Goal: Information Seeking & Learning: Learn about a topic

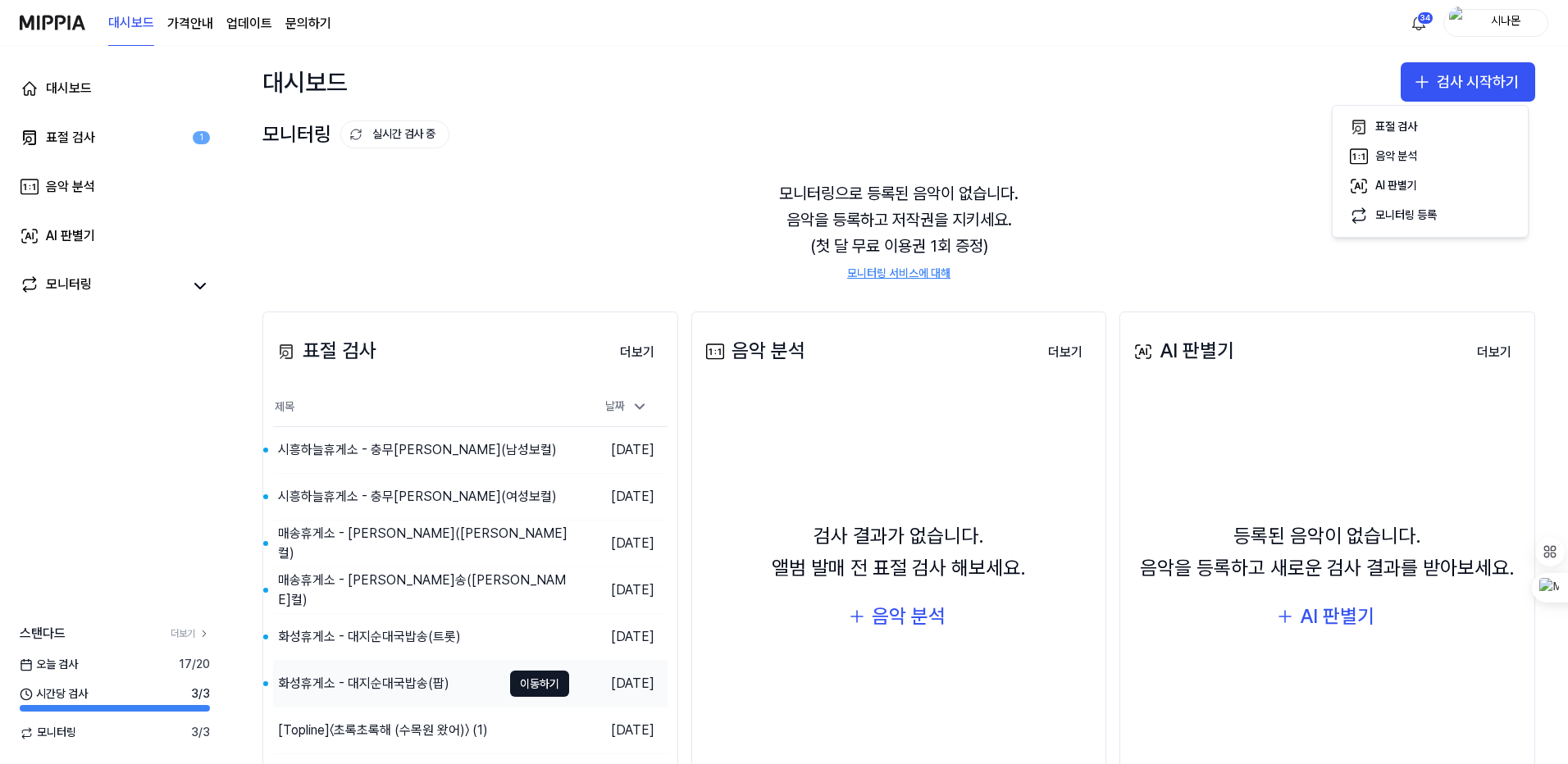
click at [413, 679] on div "화성휴게소 - 대지순대국밥송(팝)" at bounding box center [363, 684] width 171 height 20
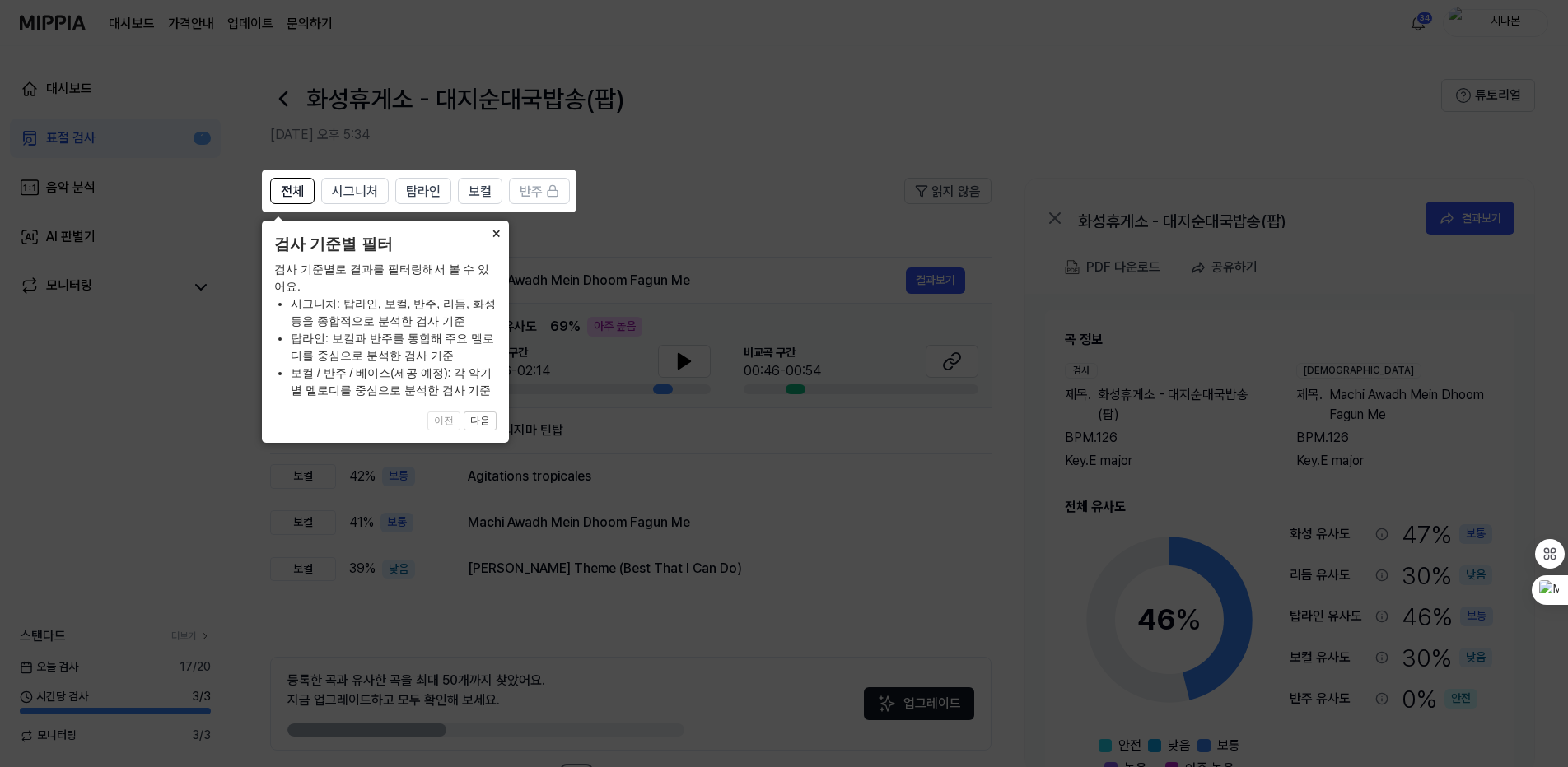
click at [494, 232] on button "×" at bounding box center [496, 232] width 27 height 23
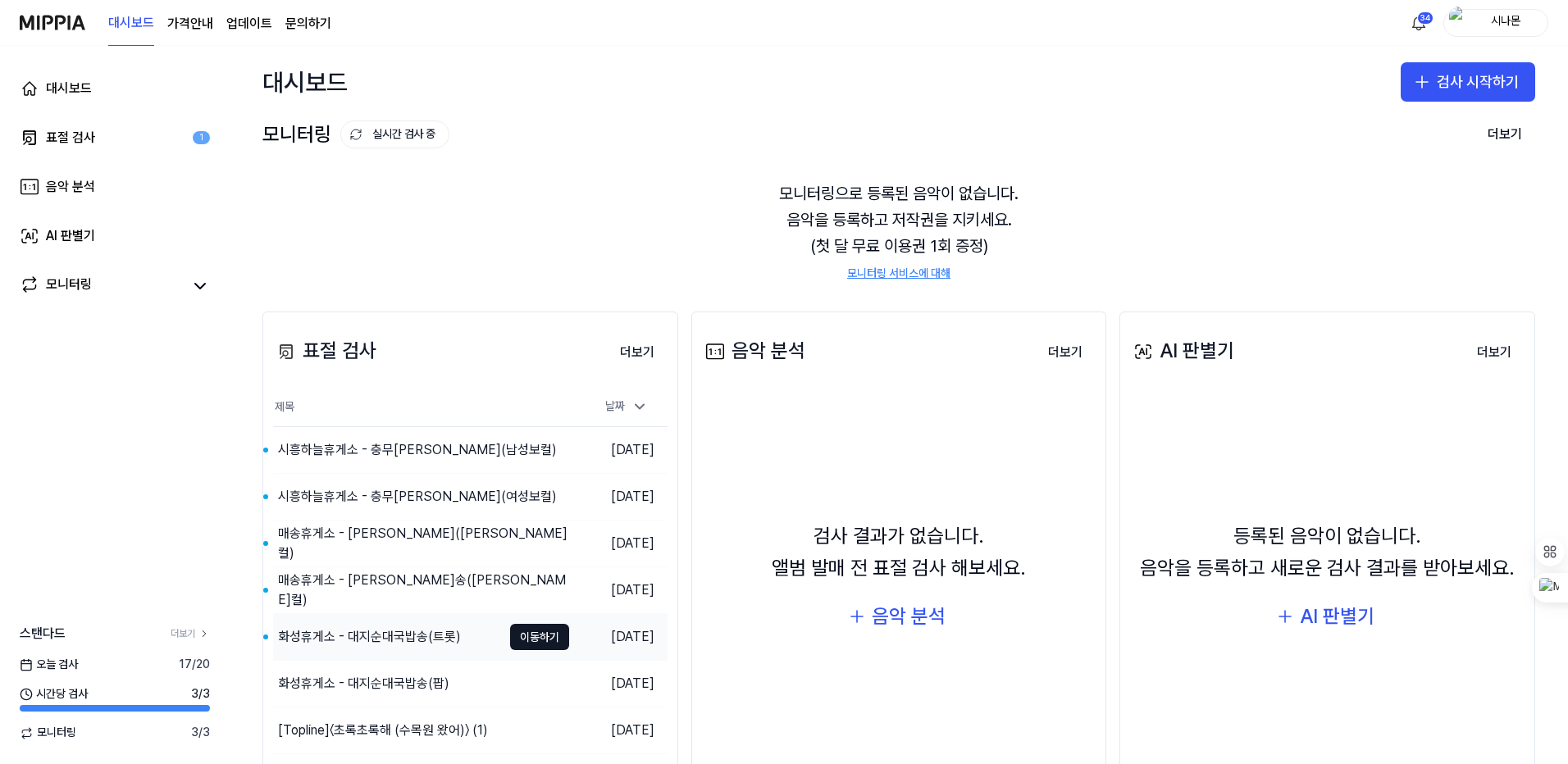
click at [441, 640] on div "화성휴게소 - 대지순대국밥송(트롯)" at bounding box center [369, 637] width 183 height 20
click at [388, 588] on div "매송휴게소 - [PERSON_NAME]송([PERSON_NAME]컬)" at bounding box center [389, 590] width 224 height 39
click at [474, 550] on div "매송휴게소 - [PERSON_NAME]([PERSON_NAME]컬)" at bounding box center [389, 543] width 224 height 39
click at [421, 492] on div "시흥하늘휴게소 - 충무[PERSON_NAME](여성보컬)" at bounding box center [389, 497] width 224 height 39
click at [378, 446] on div "시흥하늘휴게소 - 충무[PERSON_NAME](남성보컬)" at bounding box center [389, 450] width 224 height 39
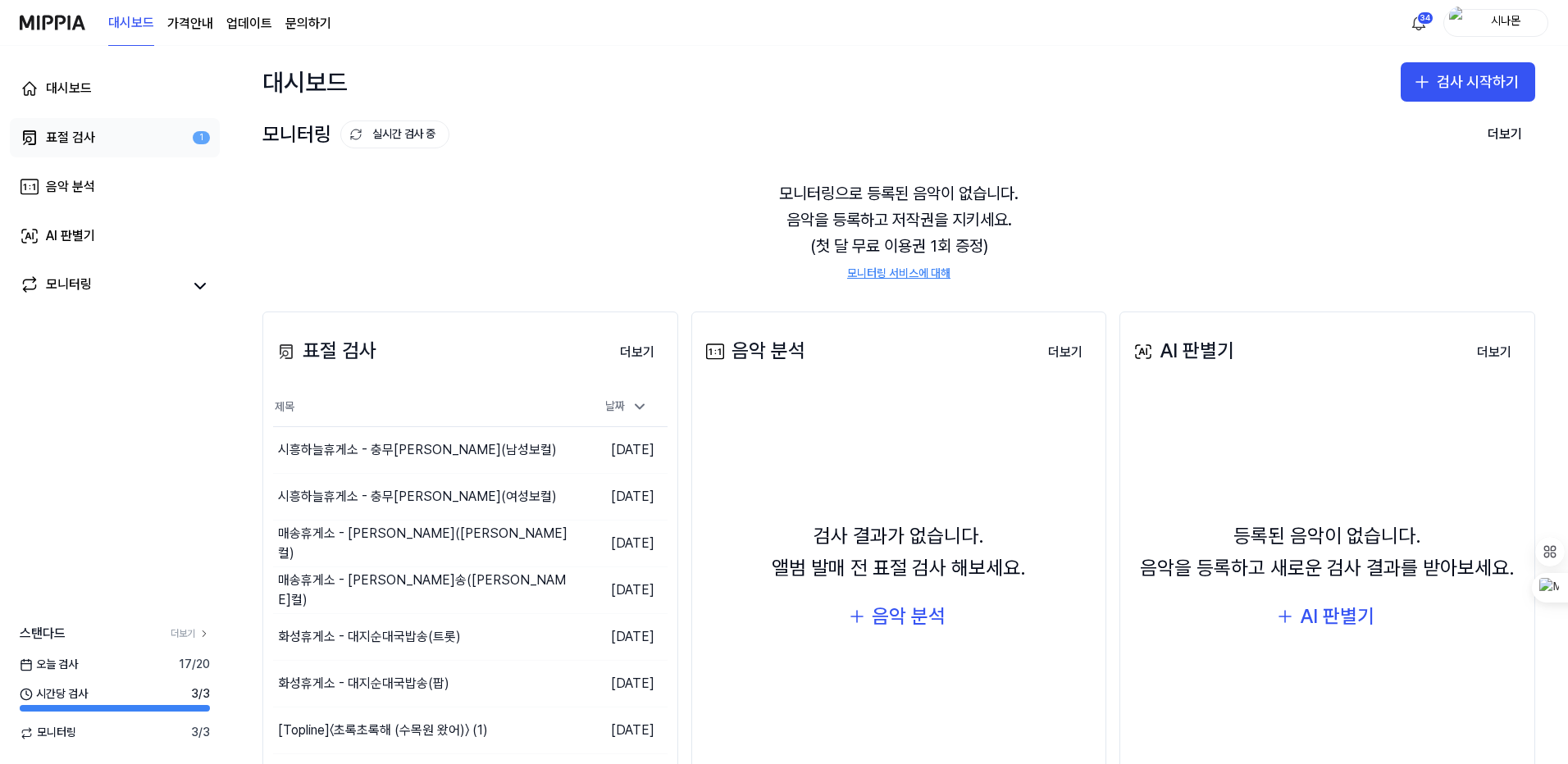
click at [191, 142] on link "표절 검사 1" at bounding box center [114, 137] width 210 height 39
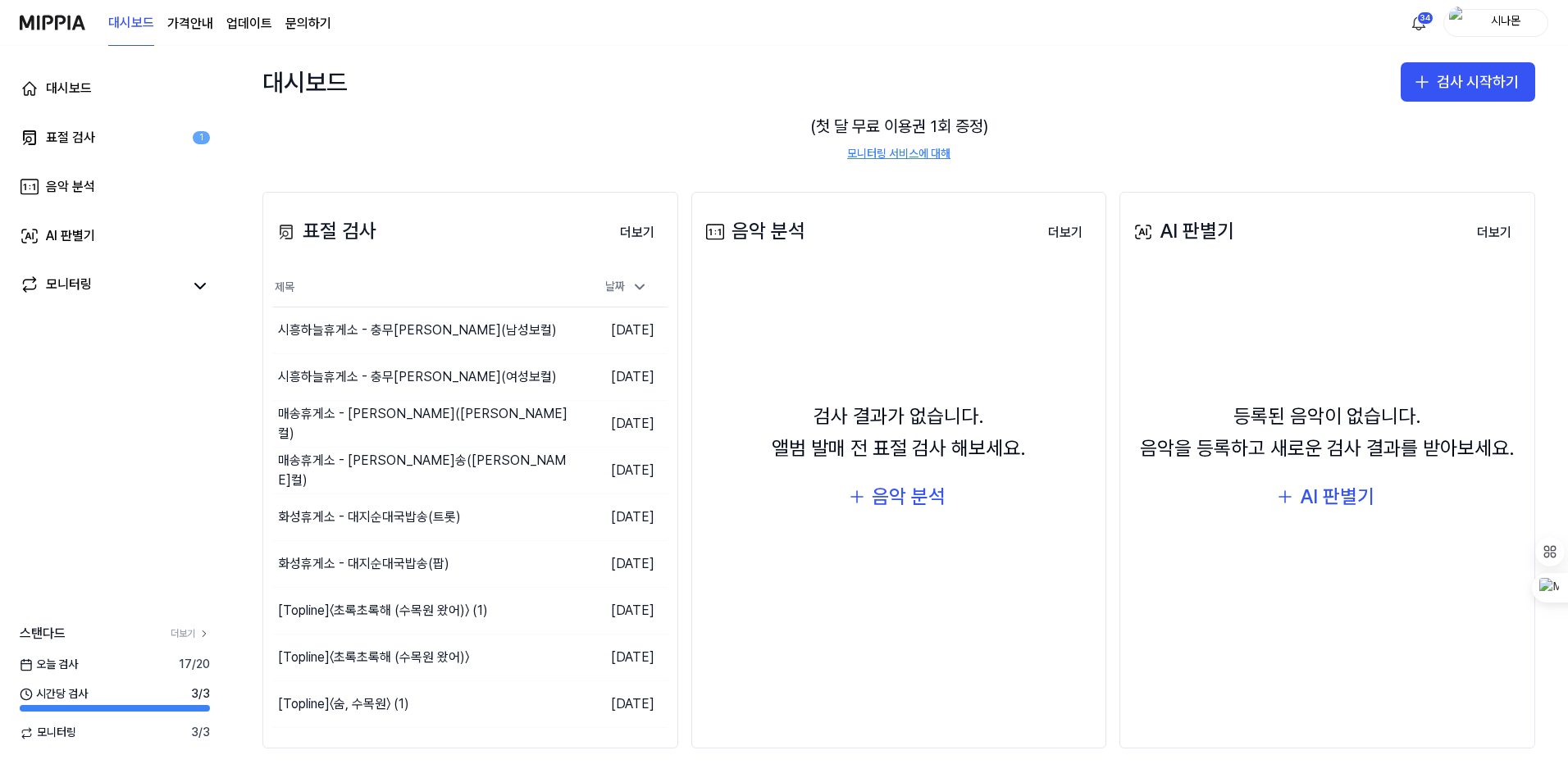
scroll to position [137, 0]
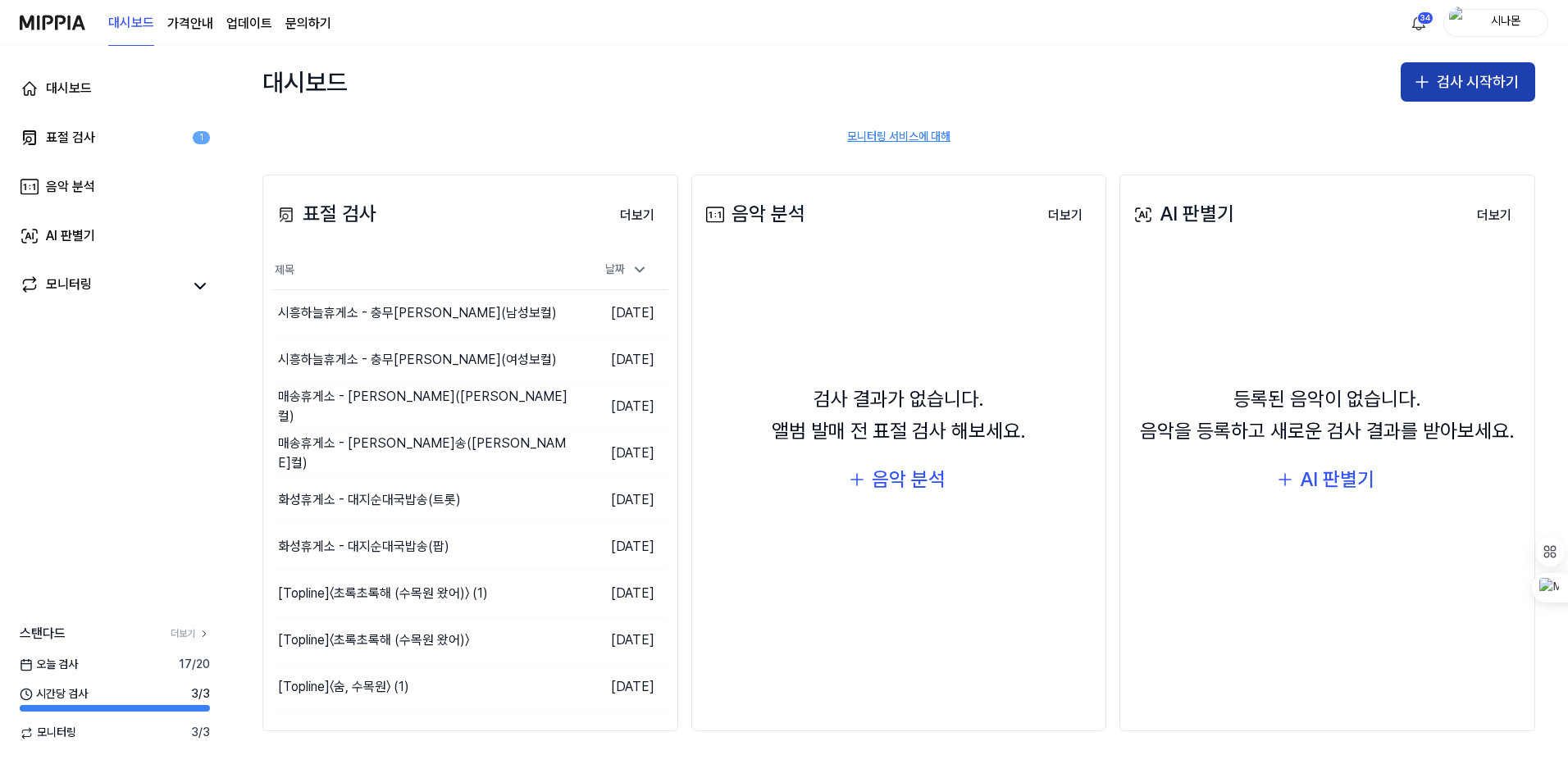
click at [1477, 89] on button "검사 시작하기" at bounding box center [1467, 82] width 134 height 39
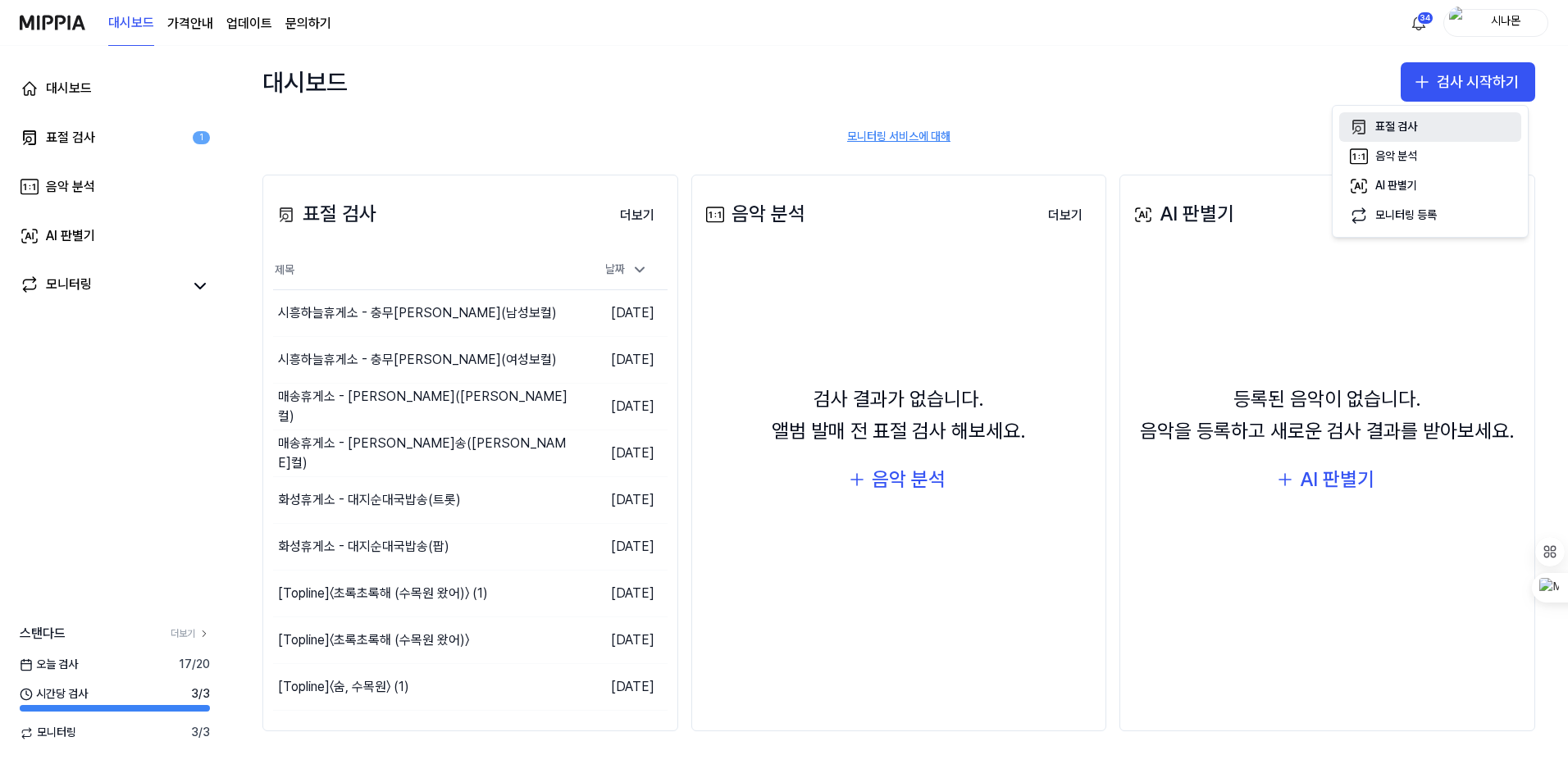
click at [1414, 116] on button "표절 검사" at bounding box center [1430, 127] width 182 height 29
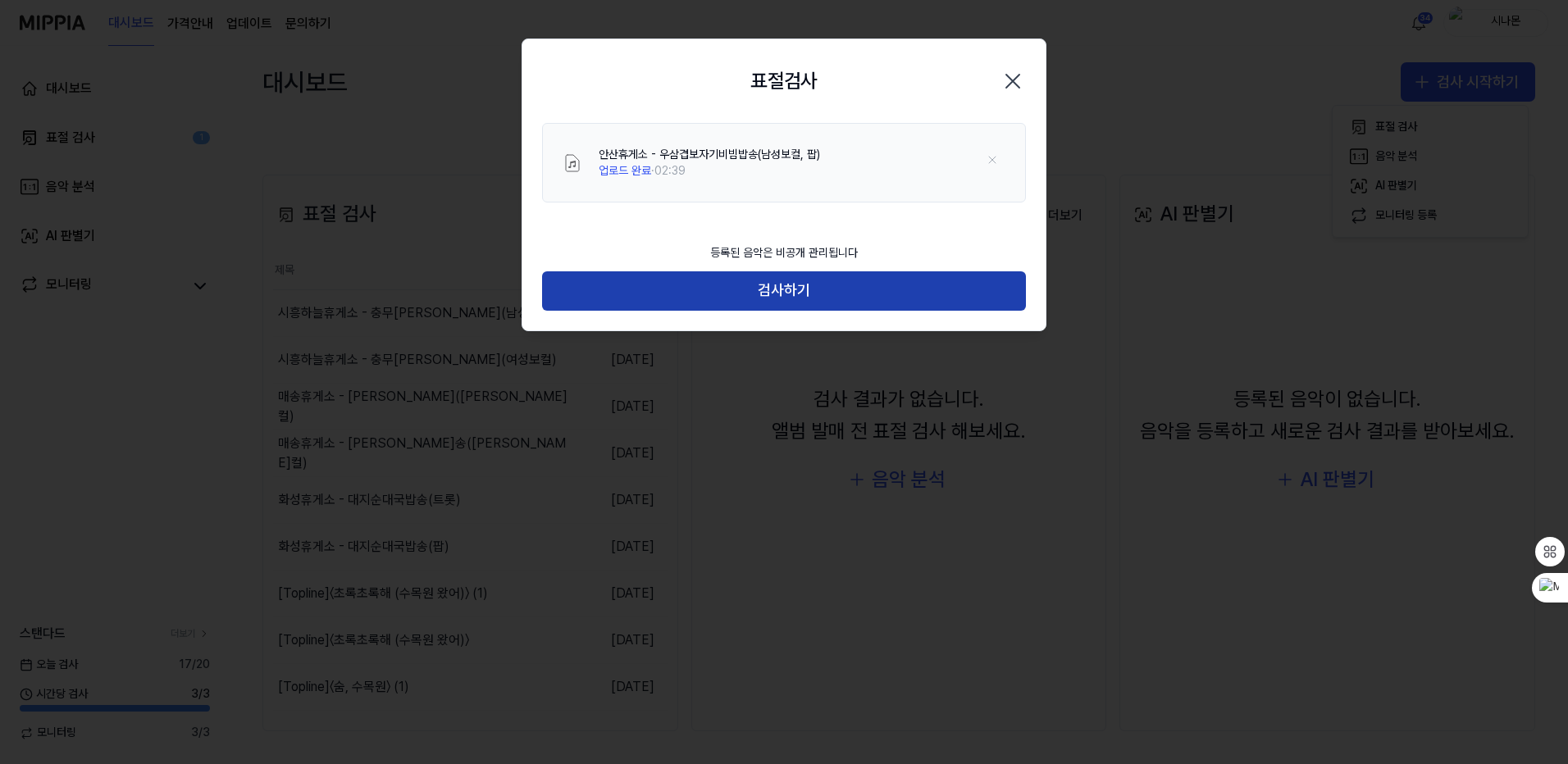
click at [797, 284] on button "검사하기" at bounding box center [784, 290] width 484 height 39
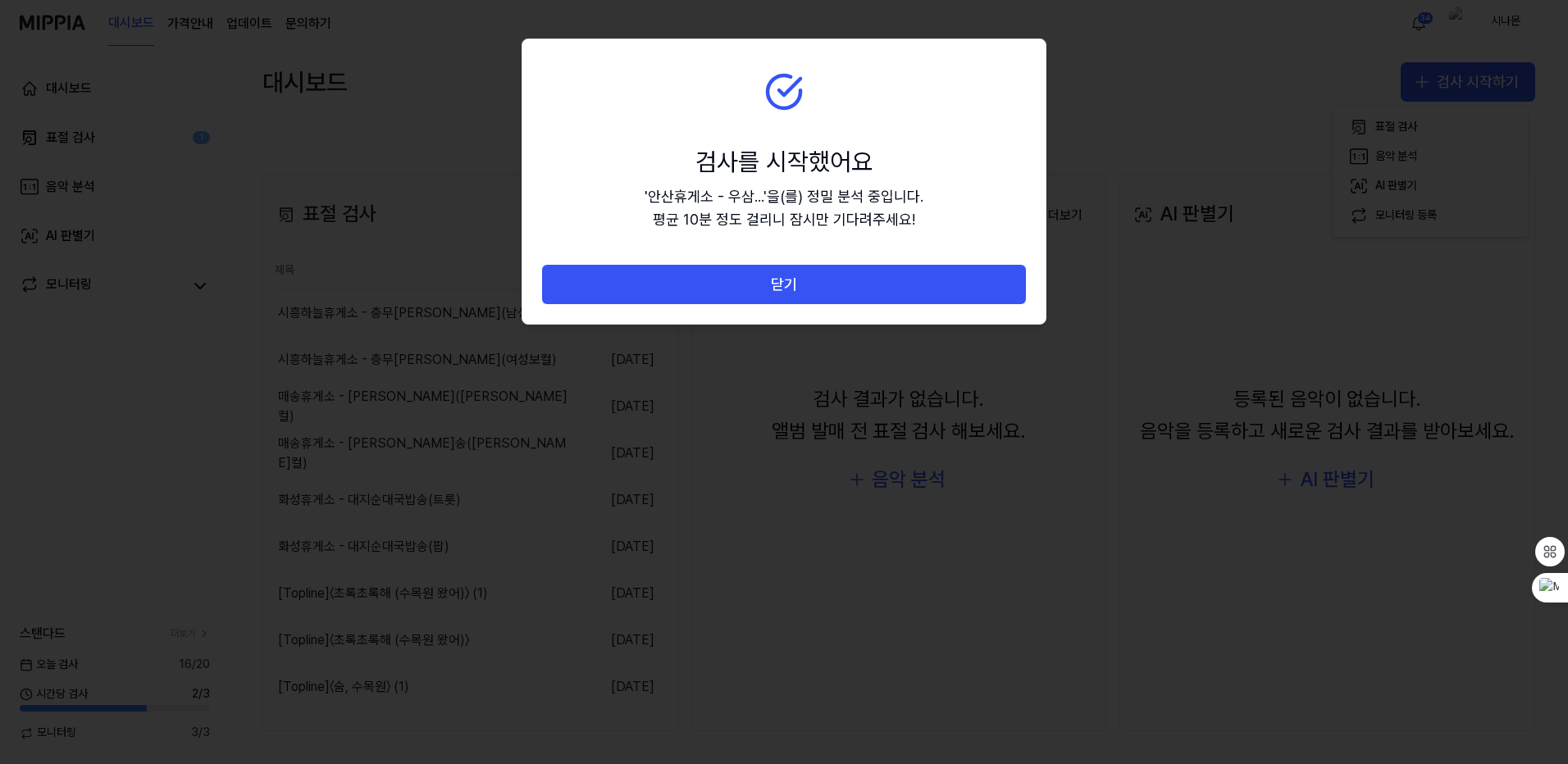
click at [797, 284] on button "닫기" at bounding box center [784, 284] width 484 height 39
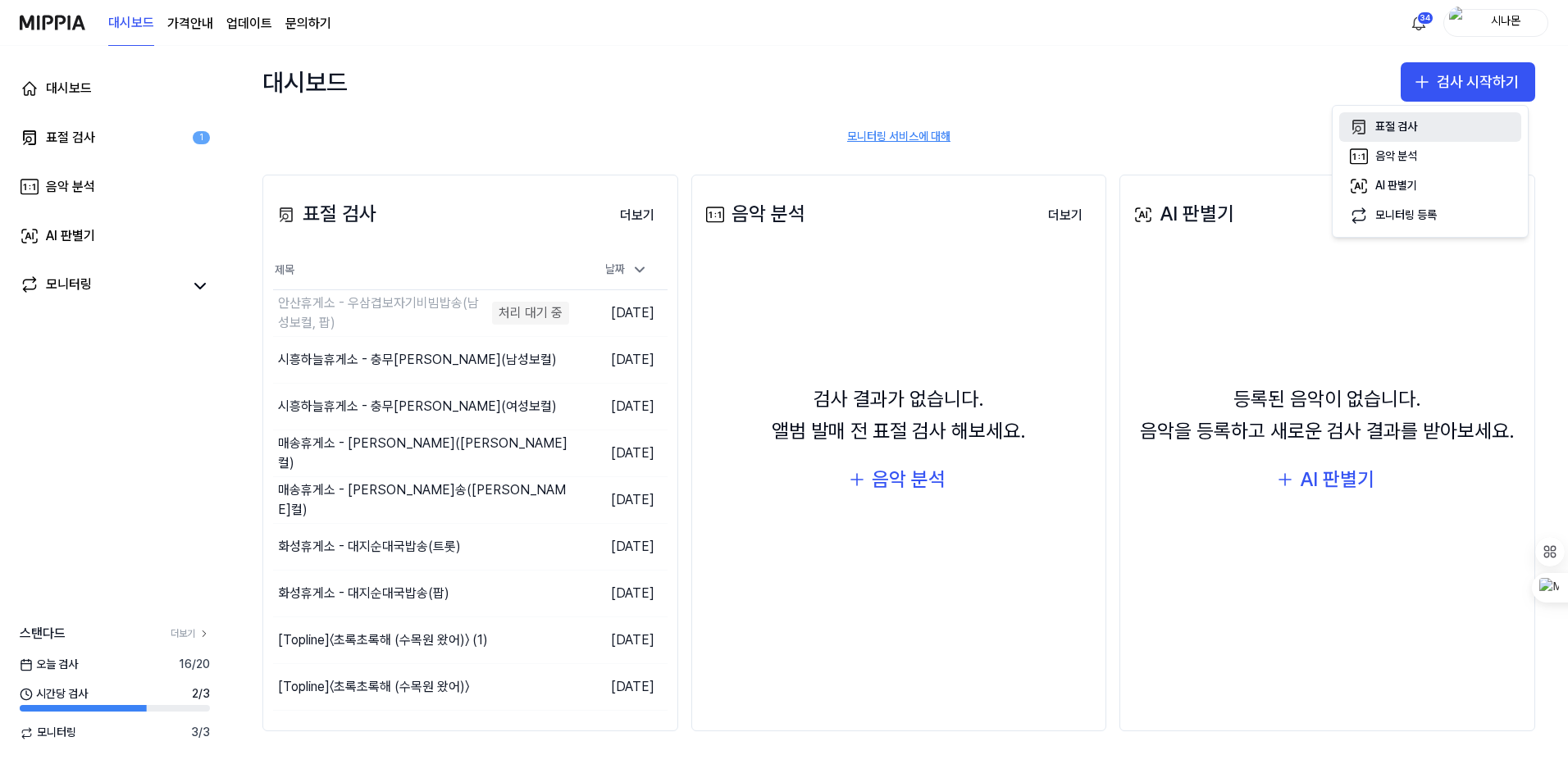
click at [1408, 123] on div "표절 검사" at bounding box center [1397, 127] width 42 height 16
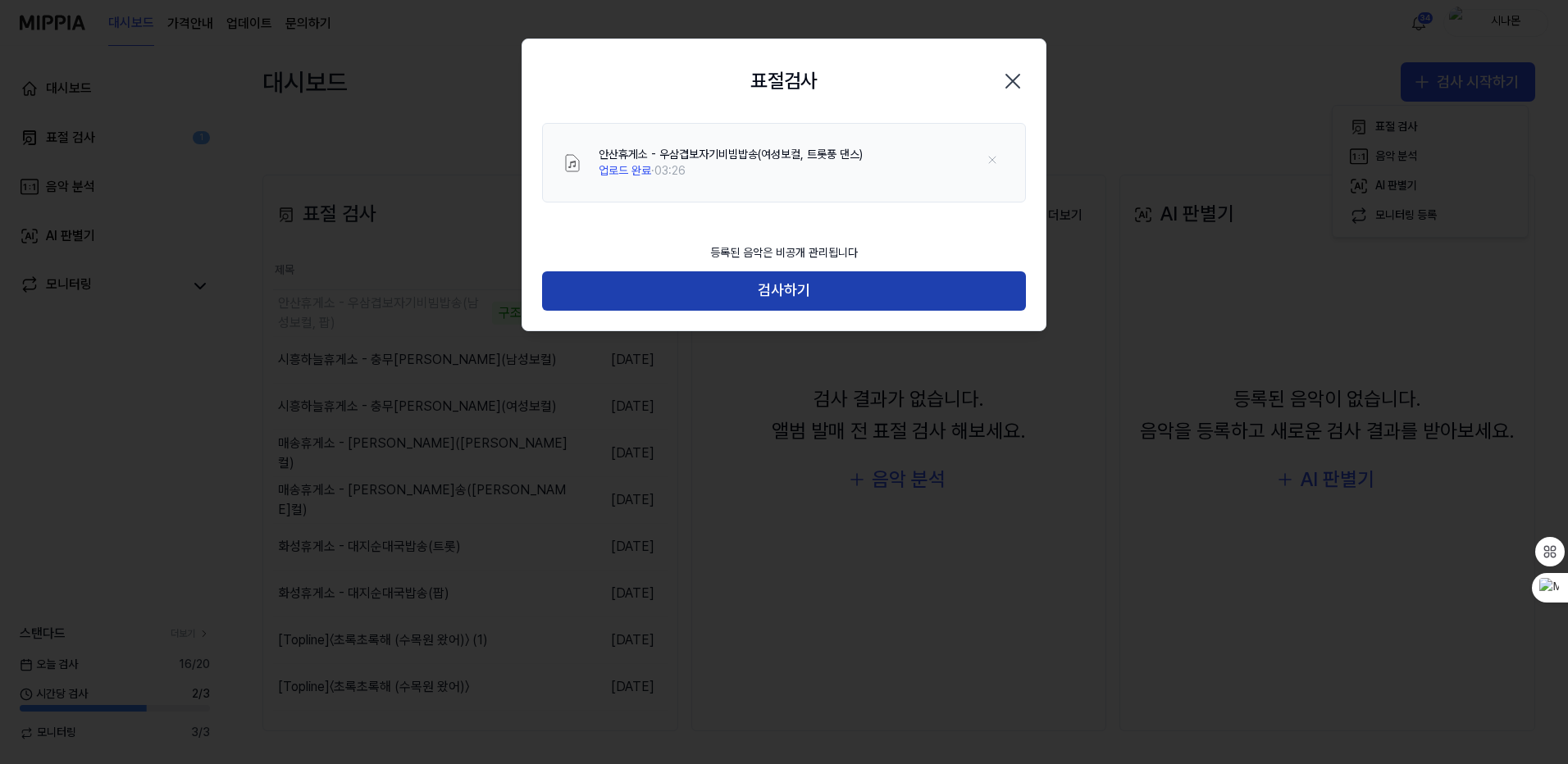
click at [776, 294] on button "검사하기" at bounding box center [784, 290] width 484 height 39
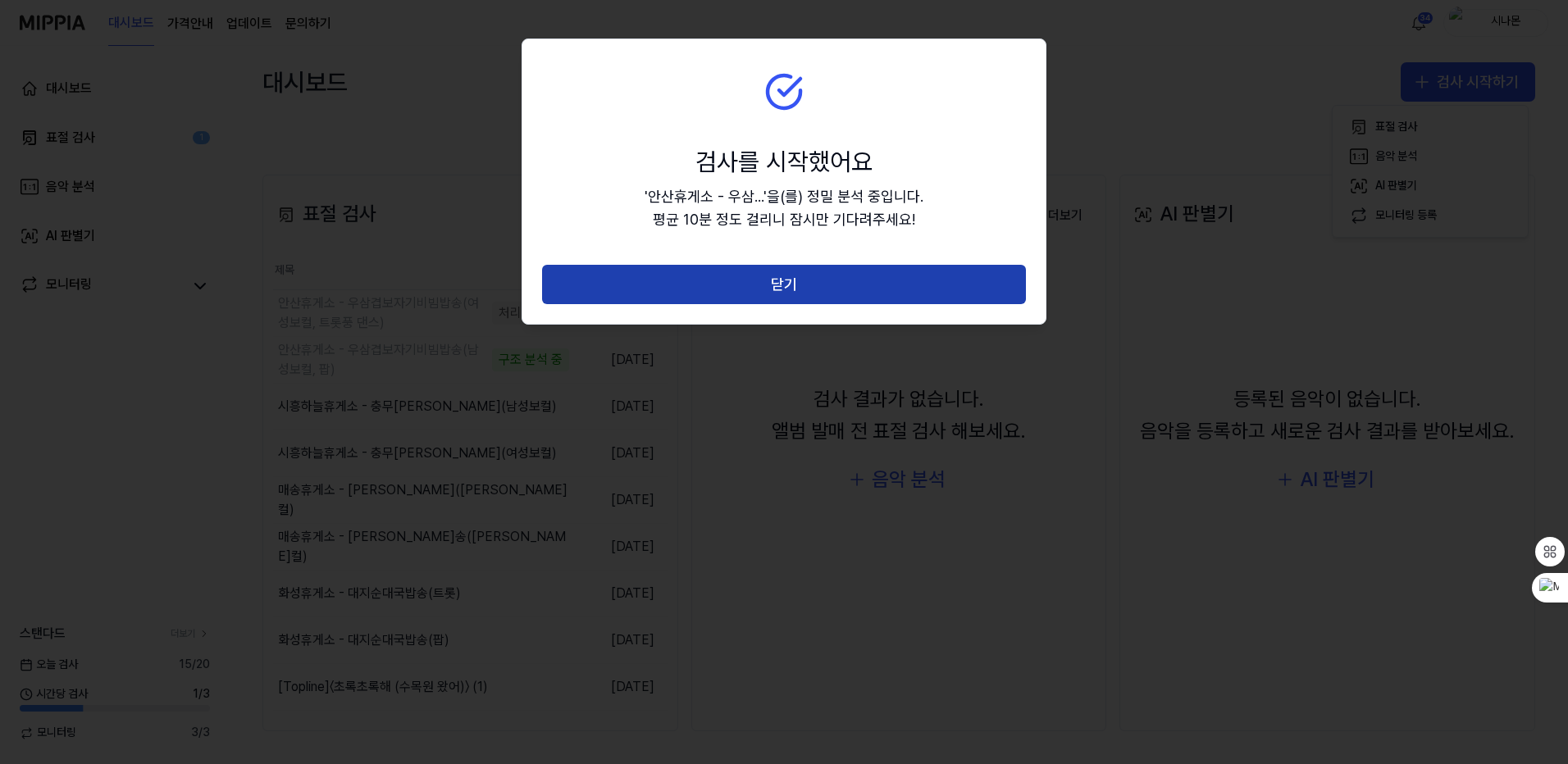
click at [778, 286] on button "닫기" at bounding box center [784, 284] width 484 height 39
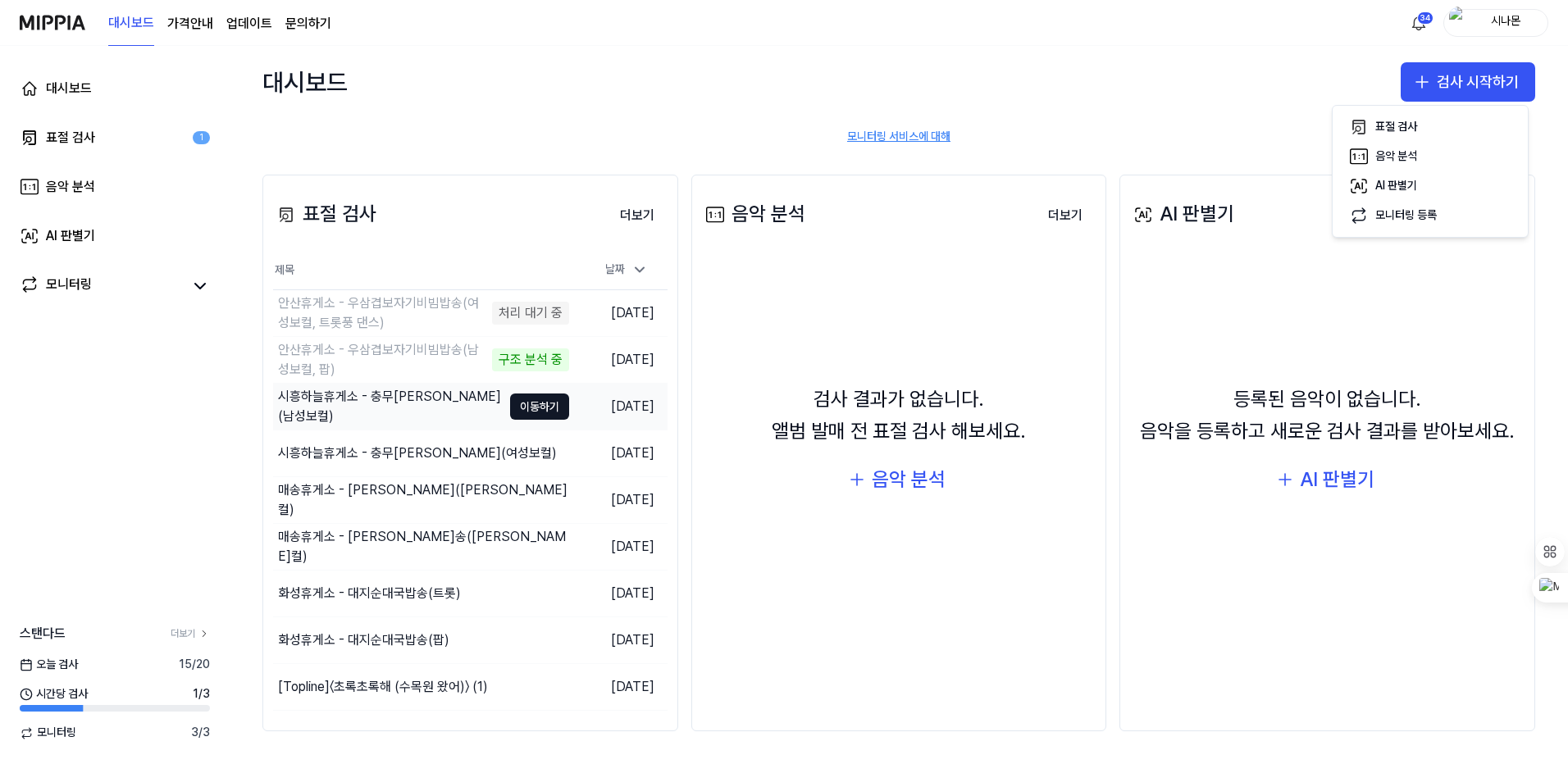
click at [469, 403] on div "시흥하늘휴게소 - 충무[PERSON_NAME](남성보컬)" at bounding box center [389, 406] width 224 height 39
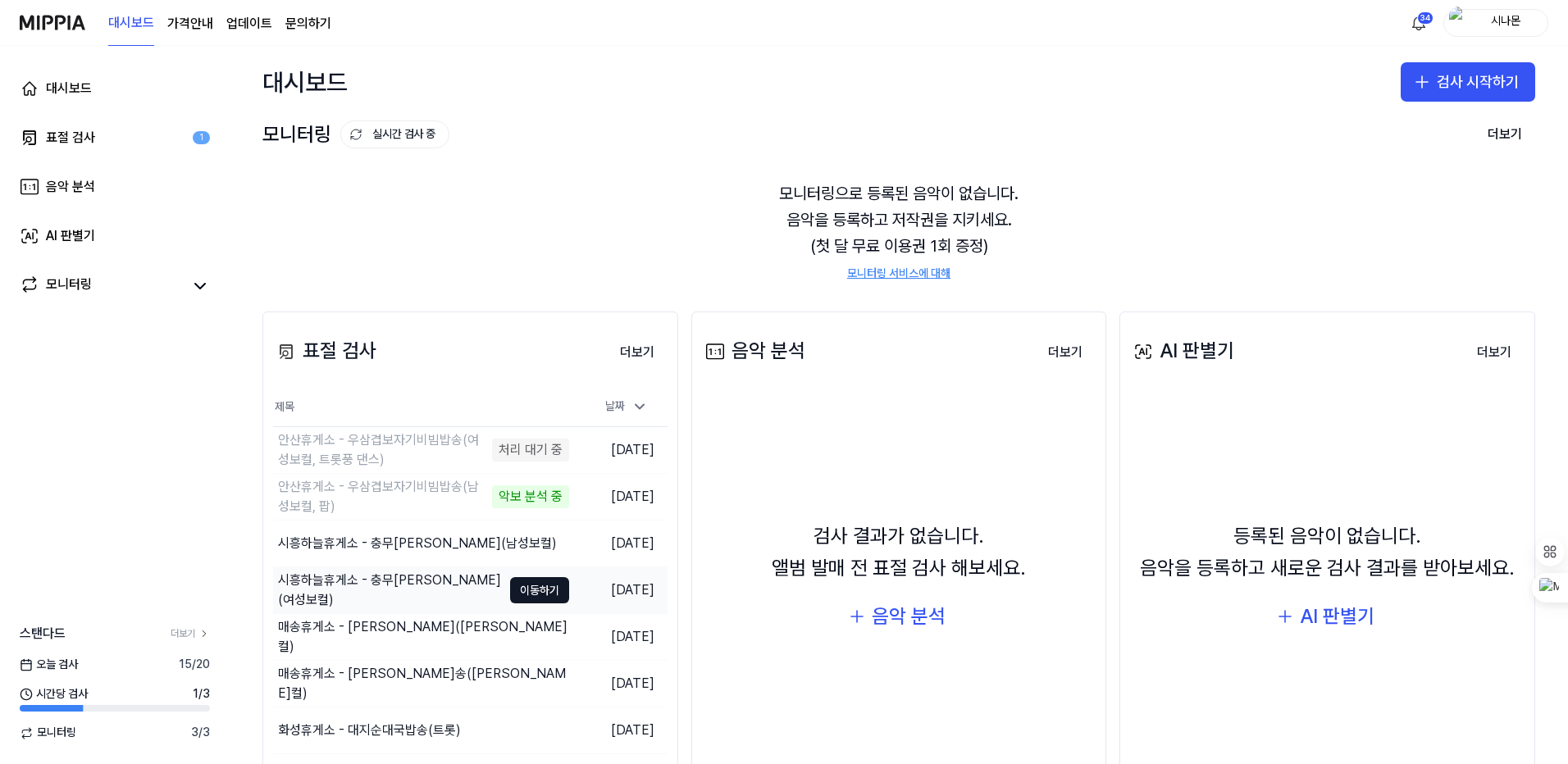
click at [441, 595] on div "시흥하늘휴게소 - 충무[PERSON_NAME](여성보컬)" at bounding box center [389, 590] width 224 height 39
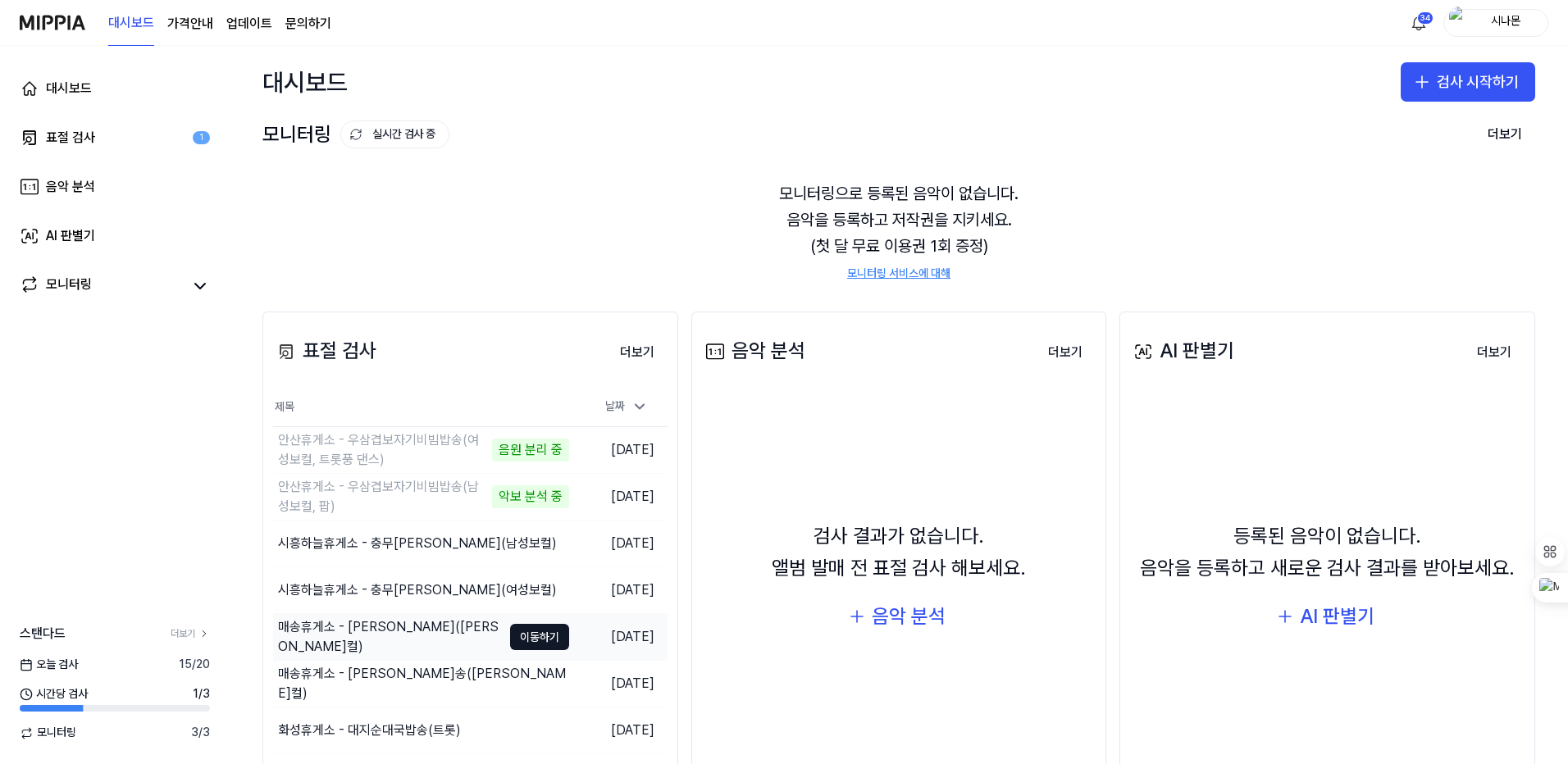
click at [408, 624] on div "매송휴게소 - [PERSON_NAME]([PERSON_NAME]컬)" at bounding box center [389, 637] width 224 height 39
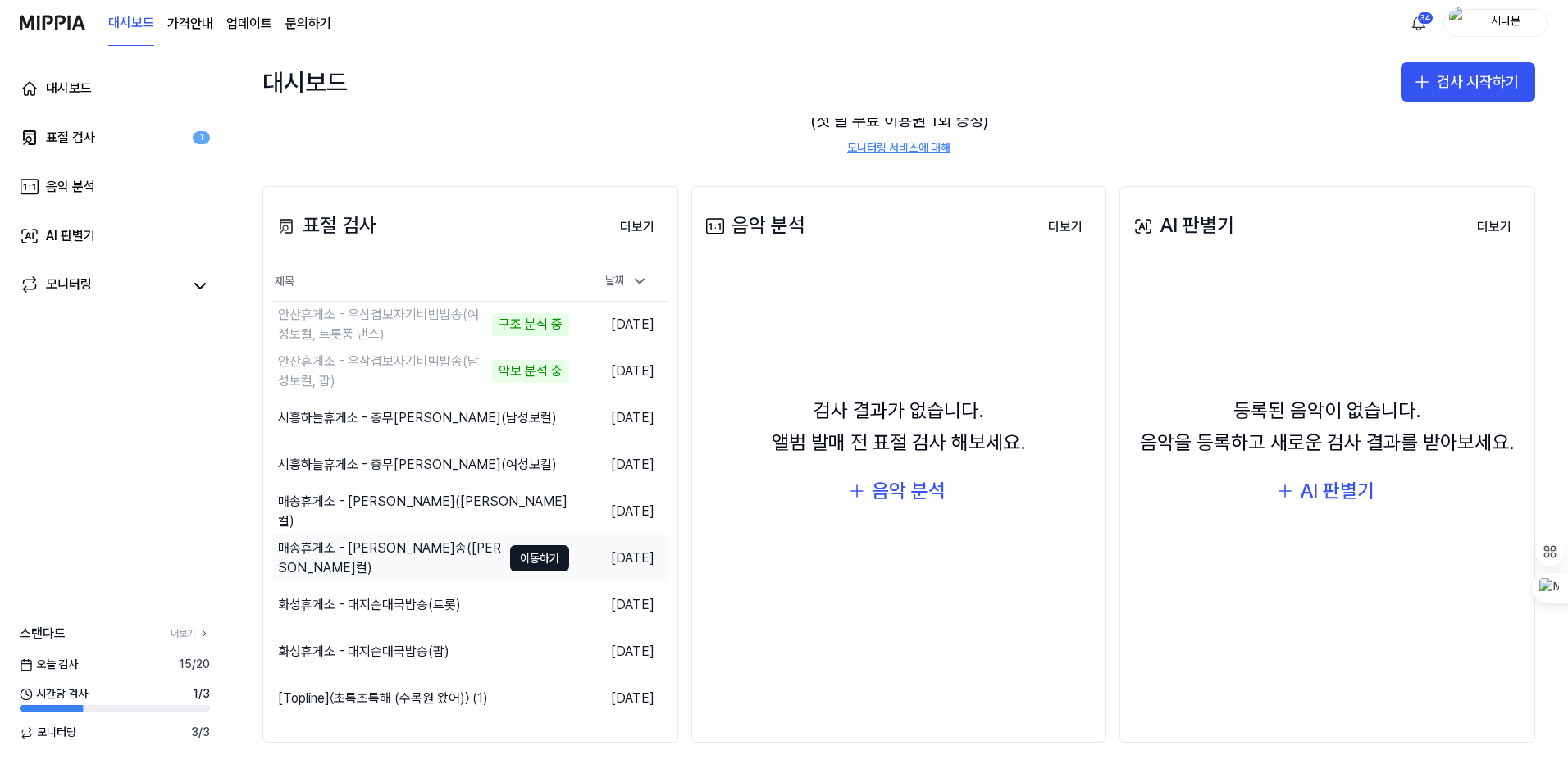
scroll to position [137, 0]
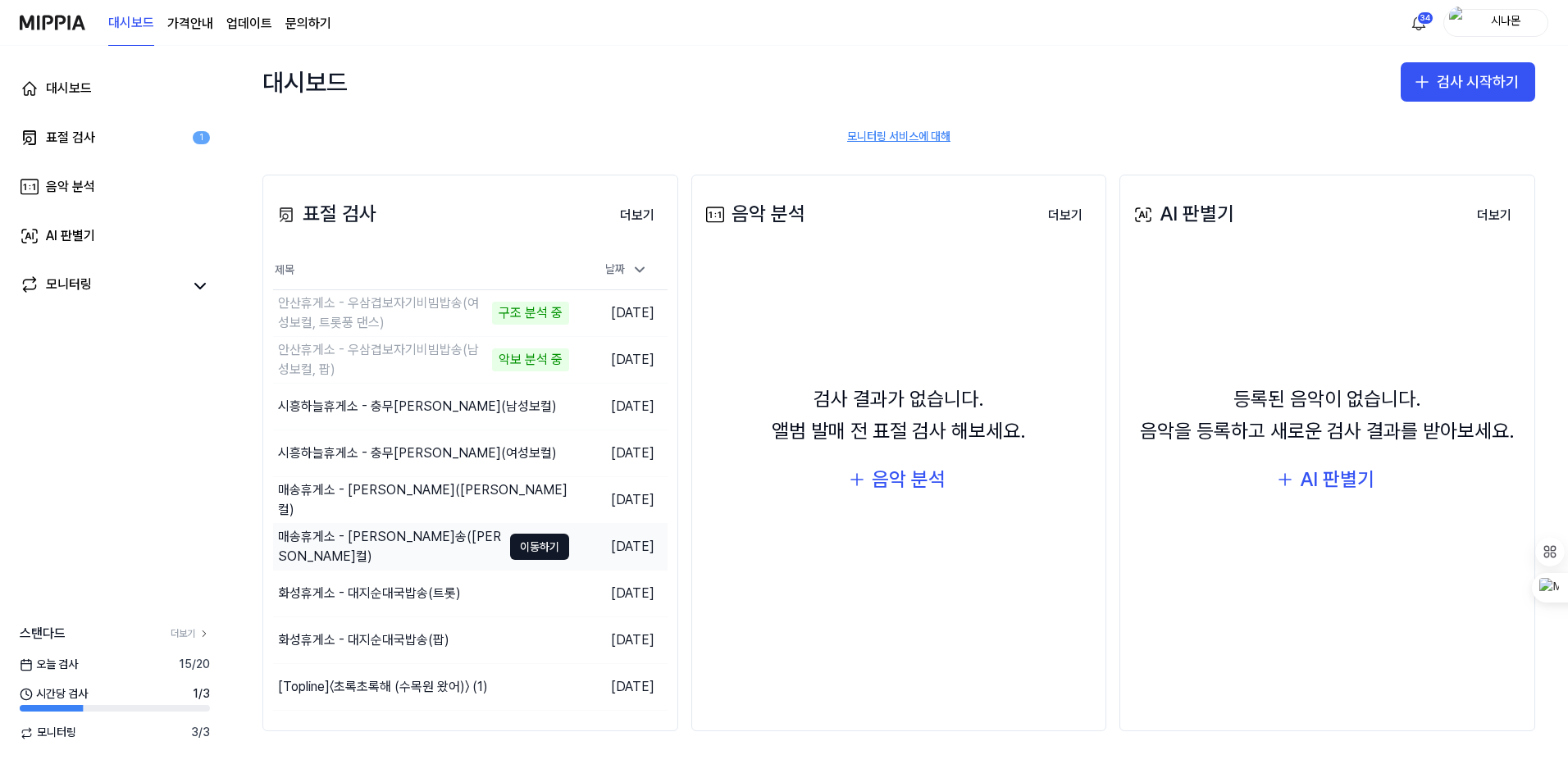
click at [475, 539] on div "매송휴게소 - [PERSON_NAME]송([PERSON_NAME]컬)" at bounding box center [389, 546] width 224 height 39
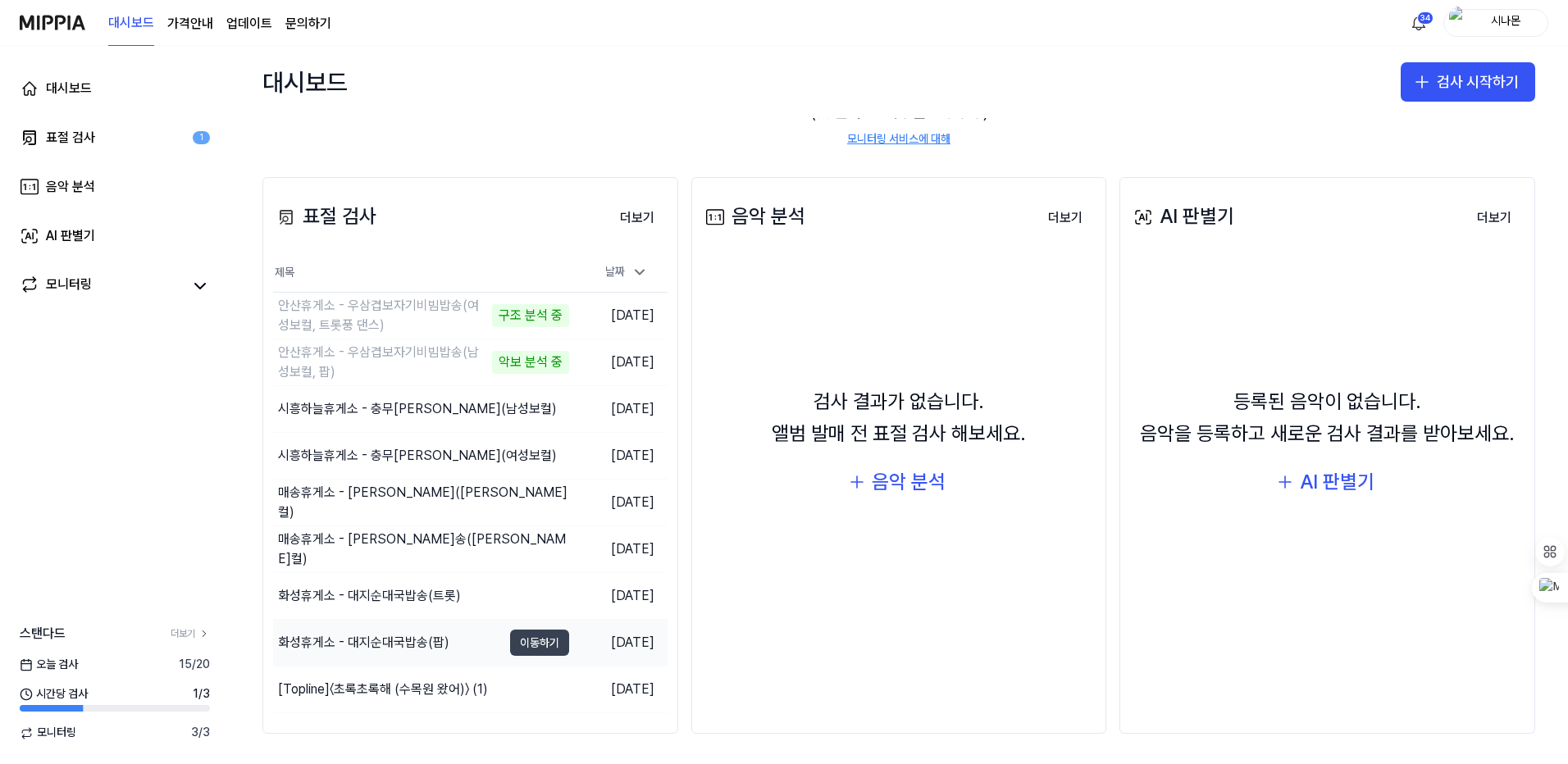
scroll to position [137, 0]
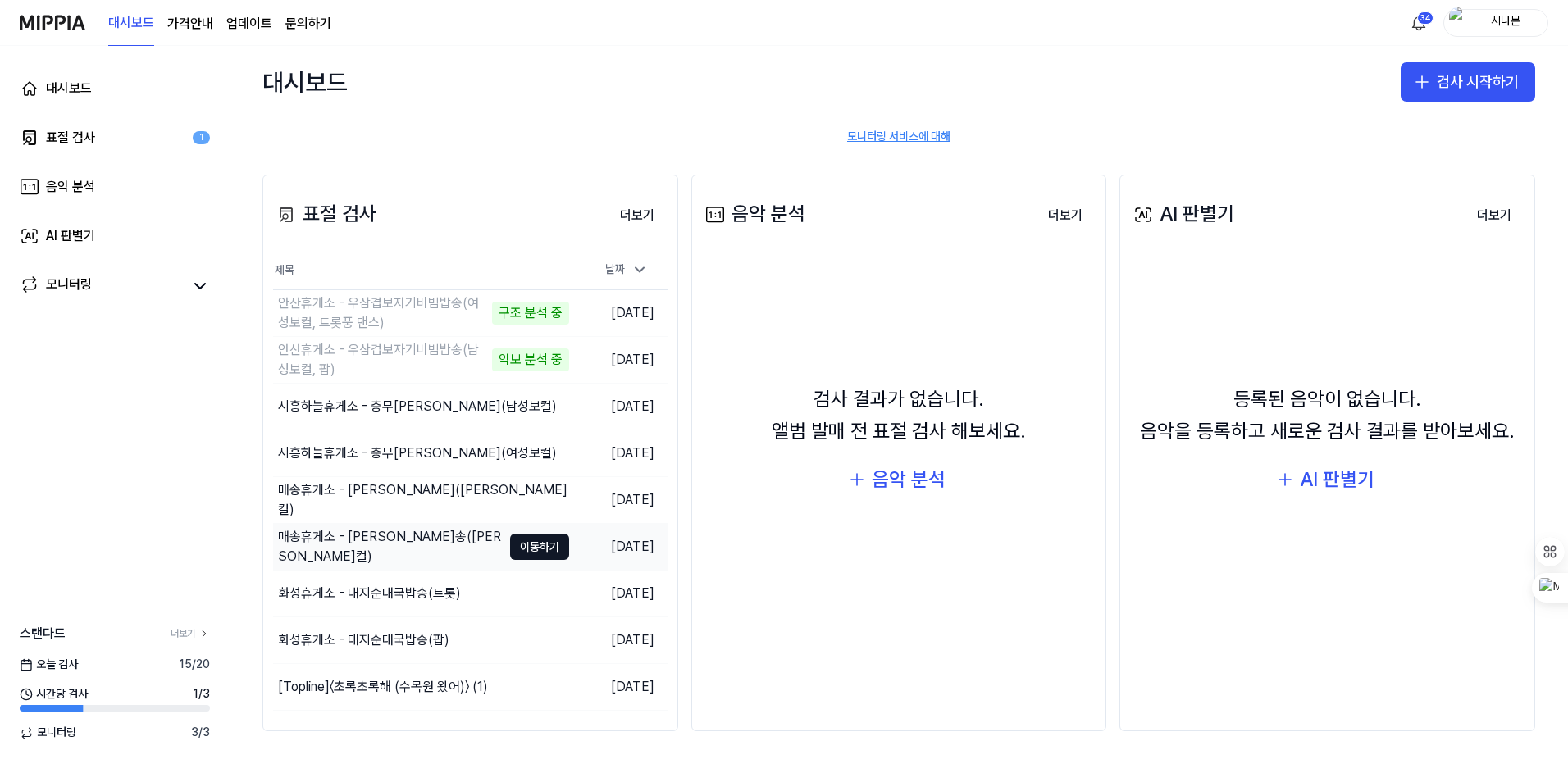
click at [457, 545] on div "매송휴게소 - [PERSON_NAME]송([PERSON_NAME]컬)" at bounding box center [389, 546] width 224 height 39
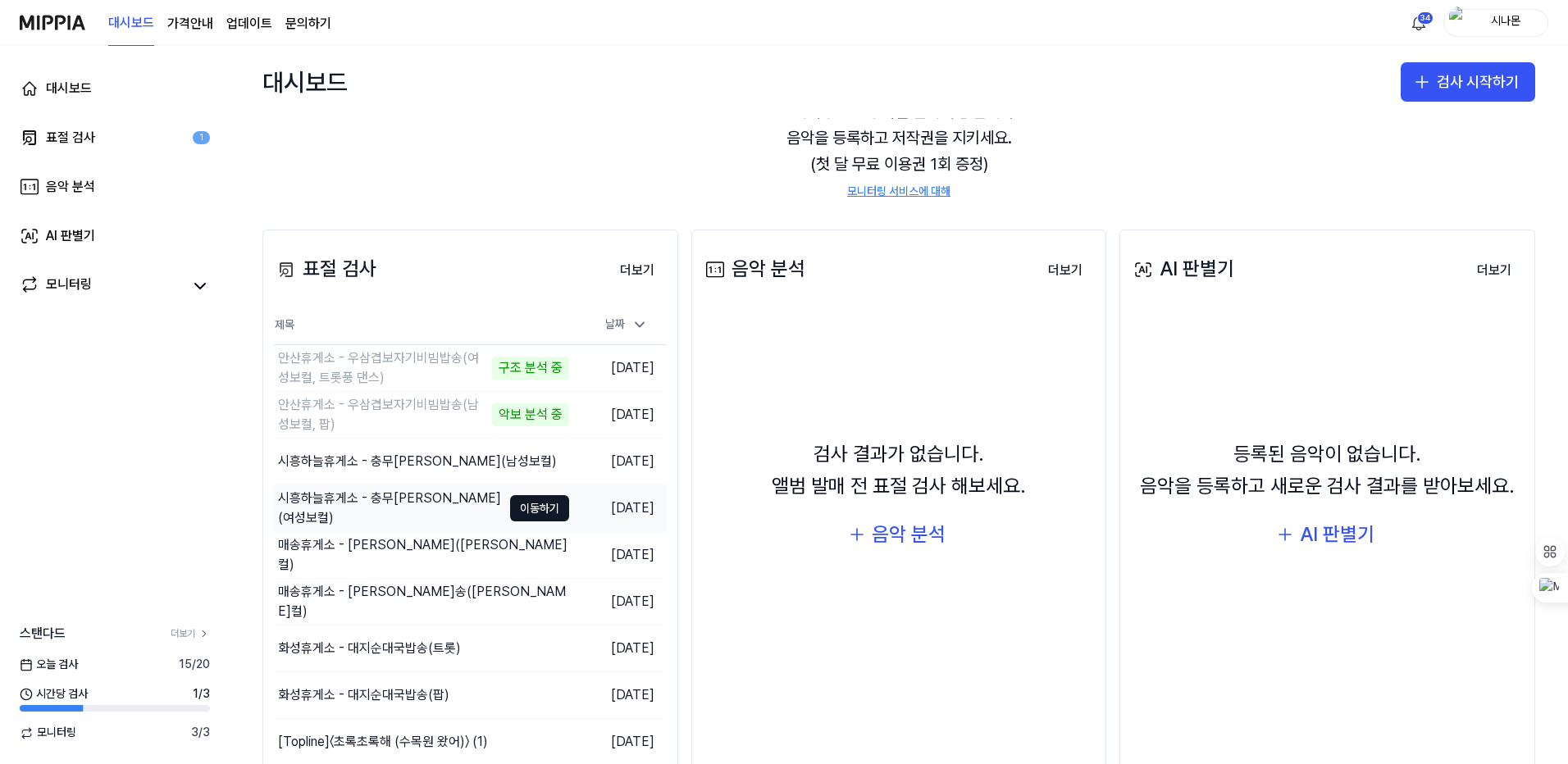
scroll to position [137, 0]
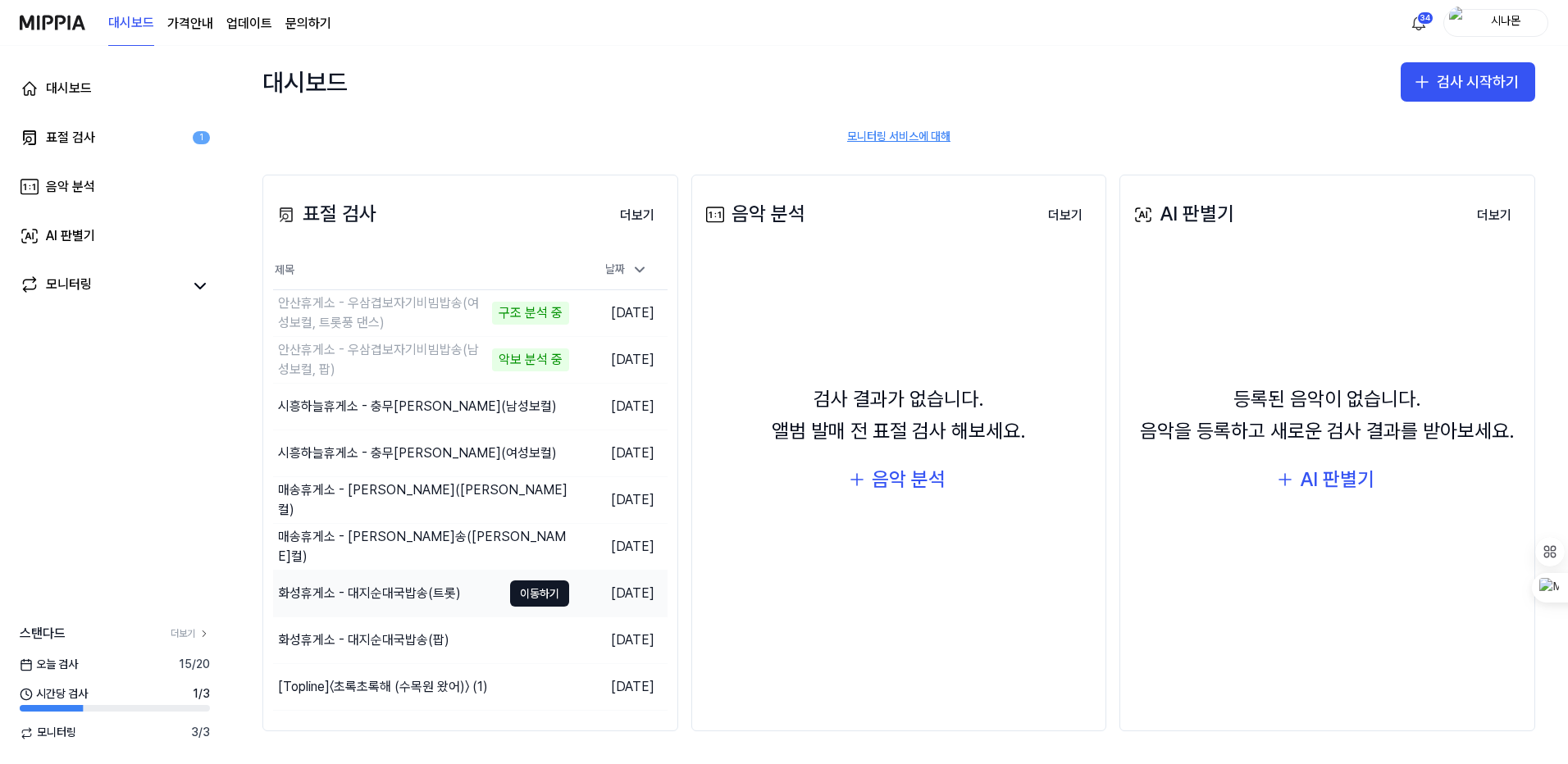
click at [421, 588] on div "화성휴게소 - 대지순대국밥송(트롯)" at bounding box center [369, 594] width 183 height 20
click at [417, 638] on div "화성휴게소 - 대지순대국밥송(팝)" at bounding box center [363, 640] width 171 height 20
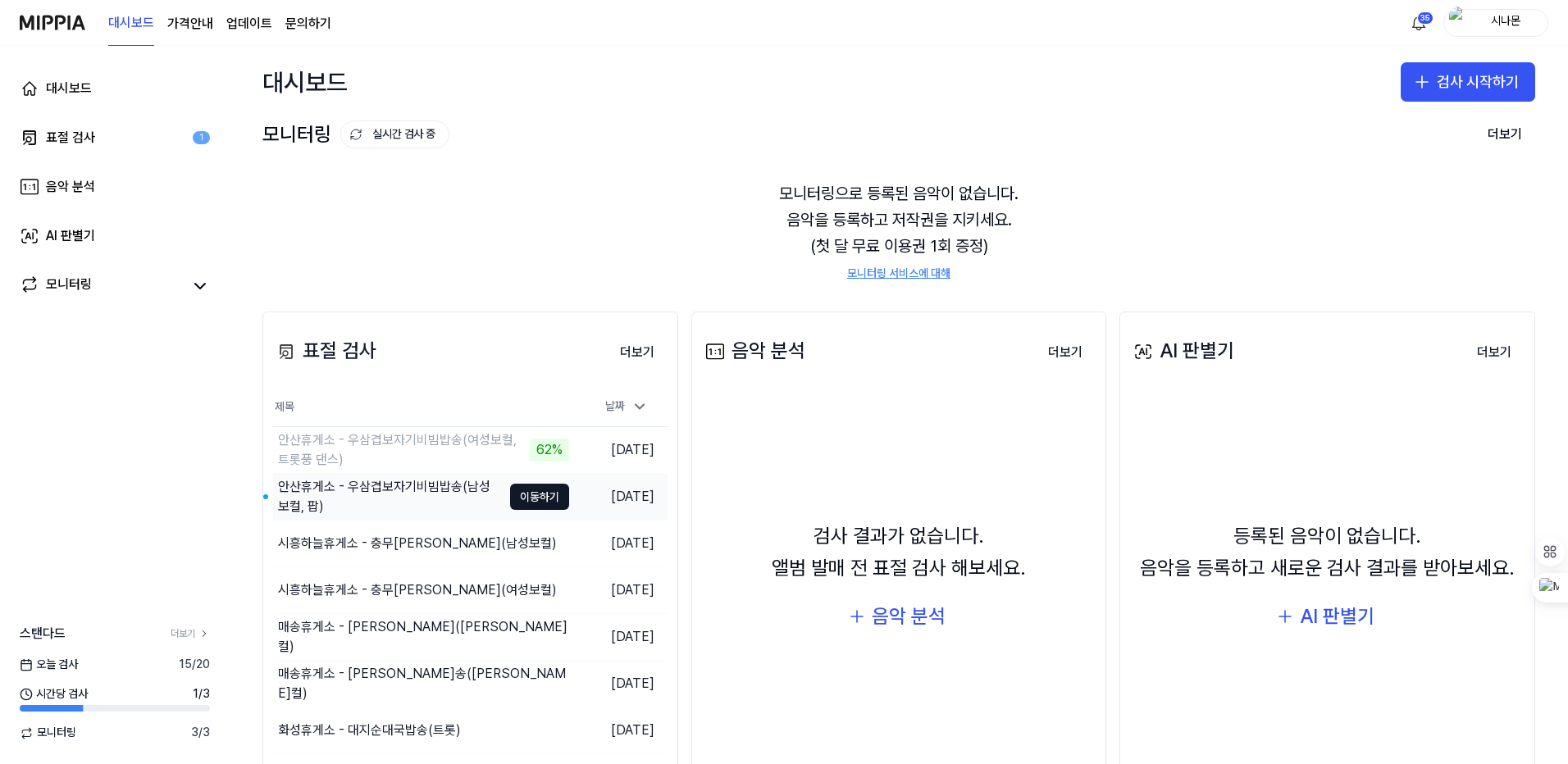
click at [456, 487] on div "안산휴게소 - 우삼겹보자기비빔밥송(남성보컬, 팝)" at bounding box center [389, 497] width 224 height 39
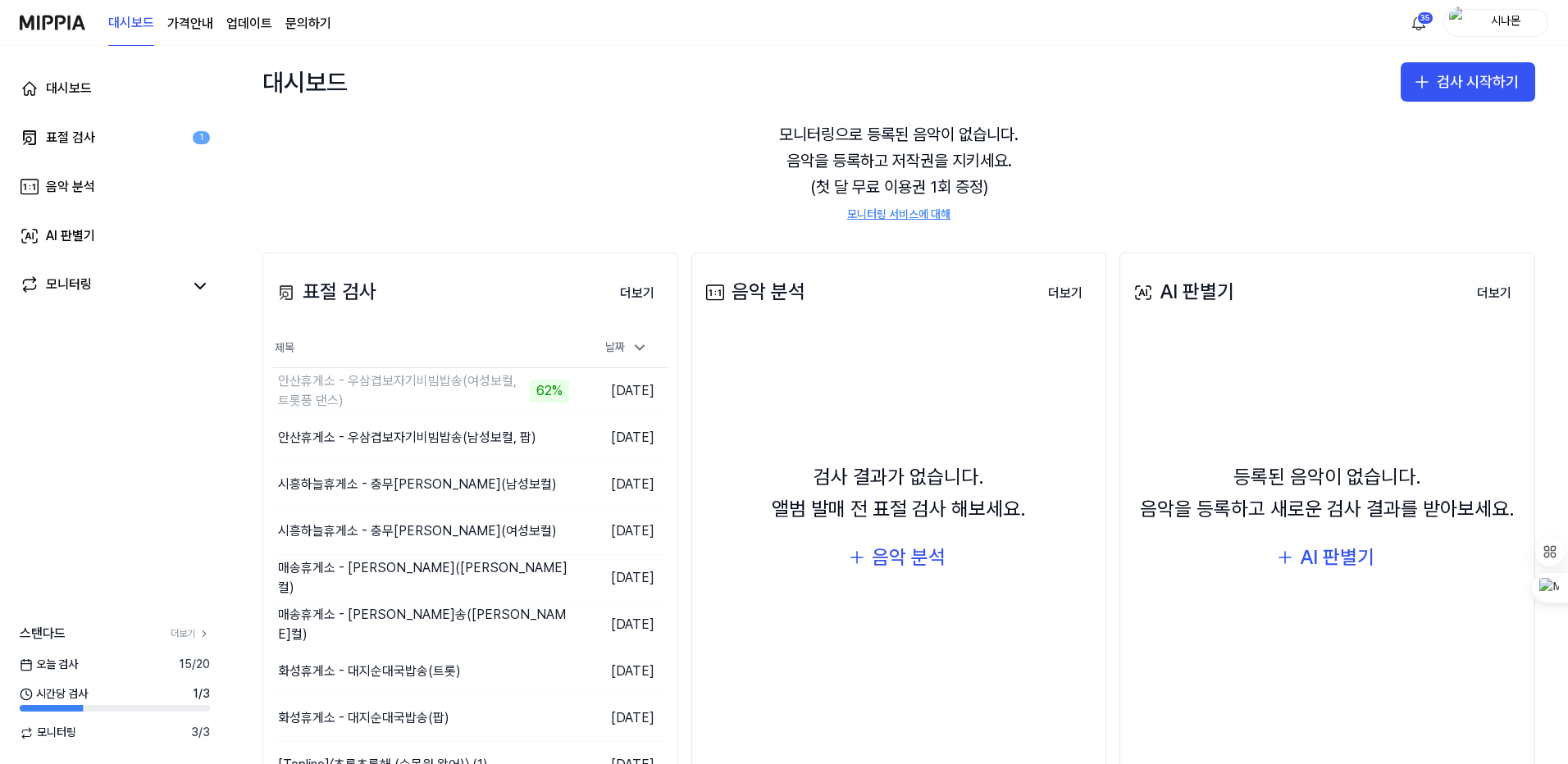
scroll to position [137, 0]
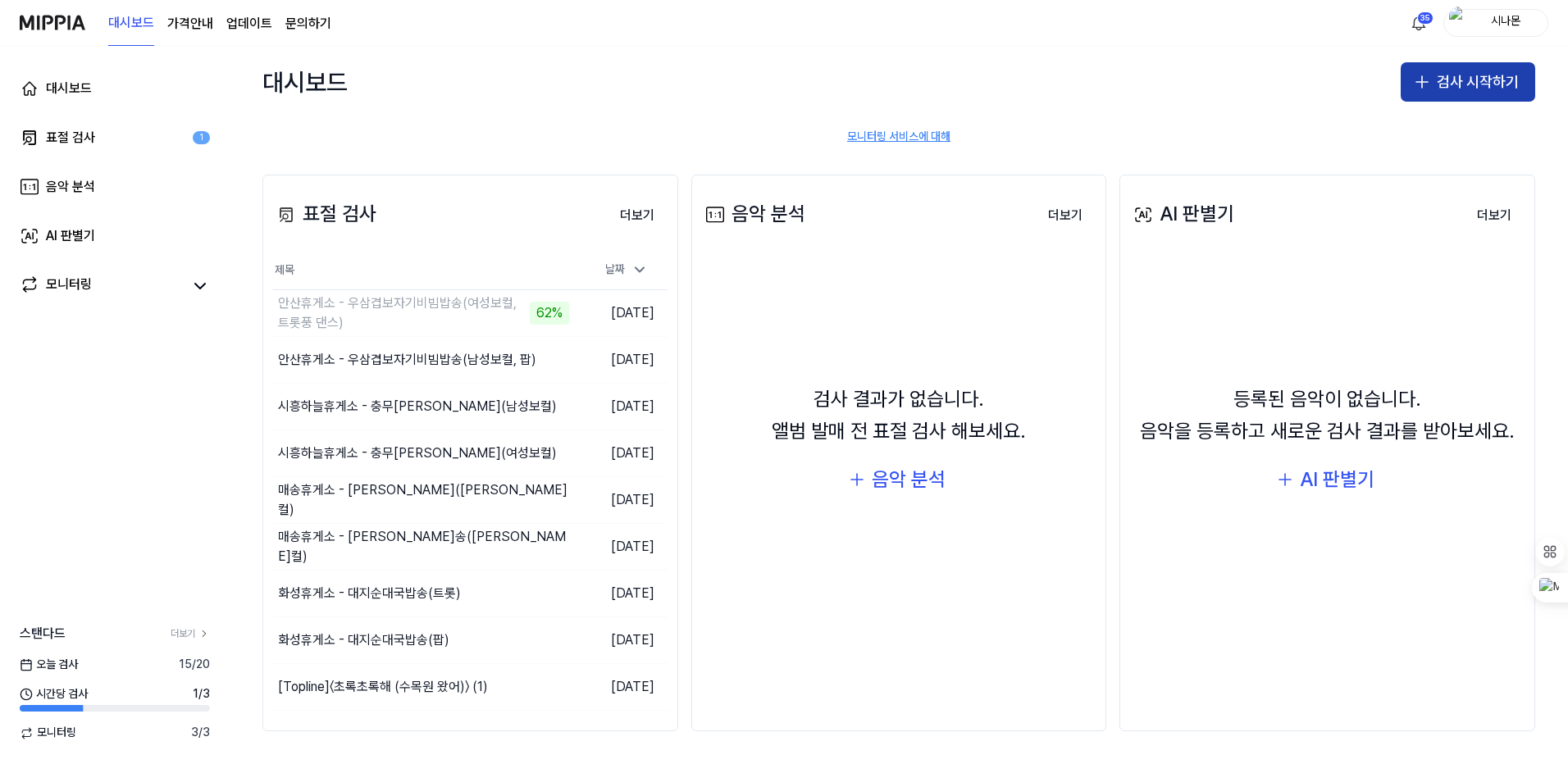
click at [1421, 75] on icon "button" at bounding box center [1421, 82] width 20 height 20
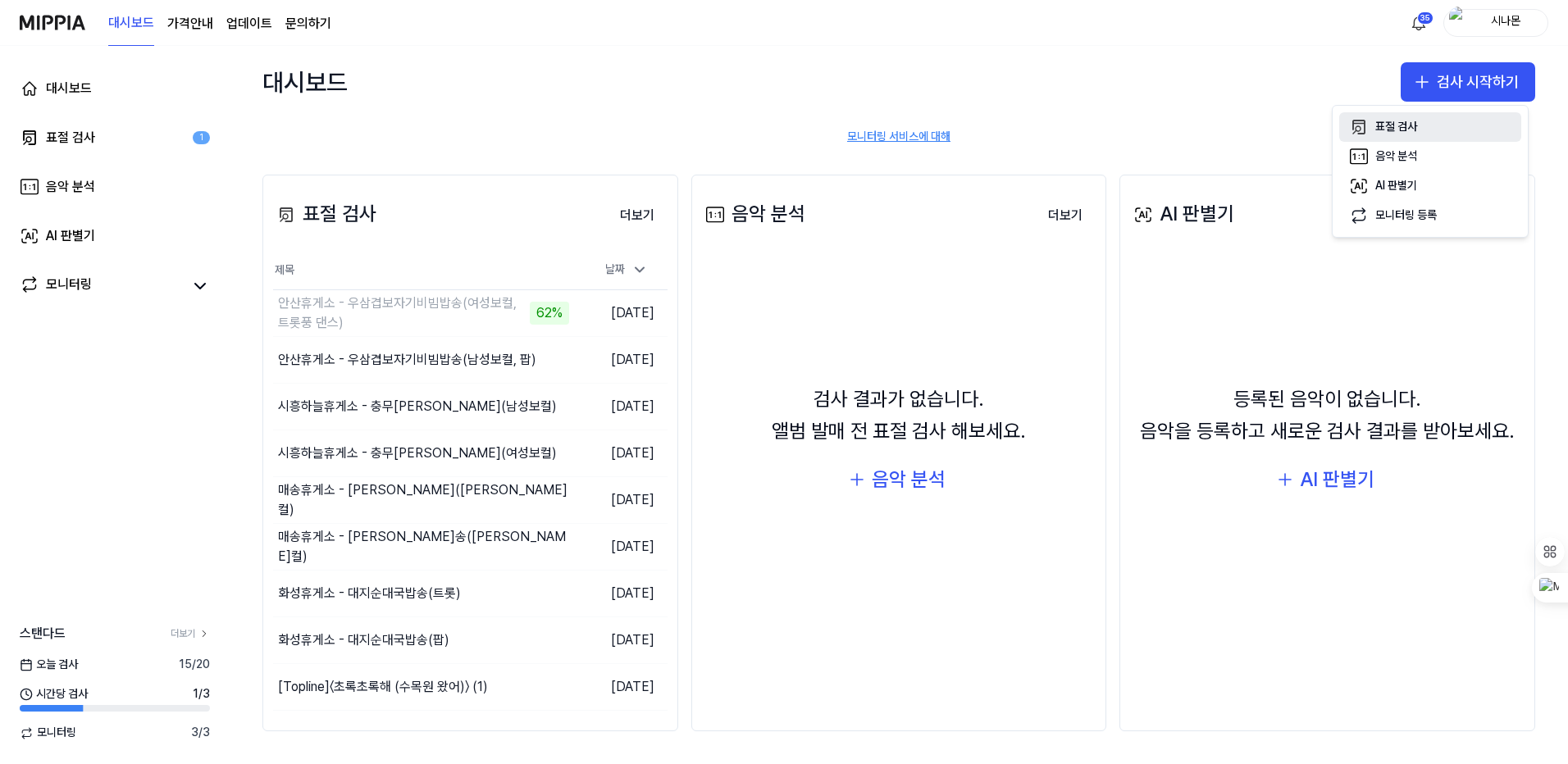
click at [1383, 127] on div "표절 검사" at bounding box center [1397, 127] width 42 height 16
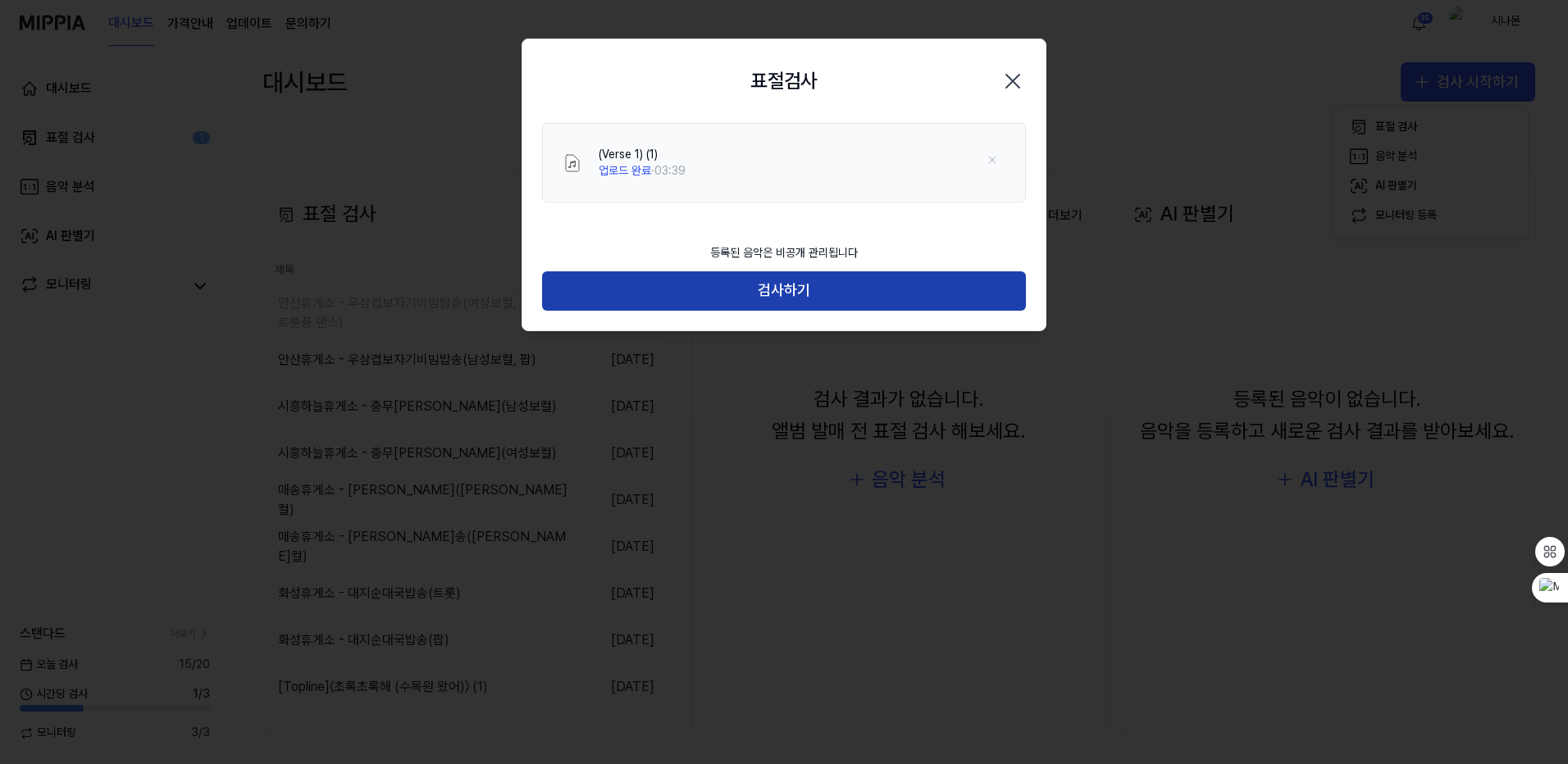
click at [823, 280] on button "검사하기" at bounding box center [784, 290] width 484 height 39
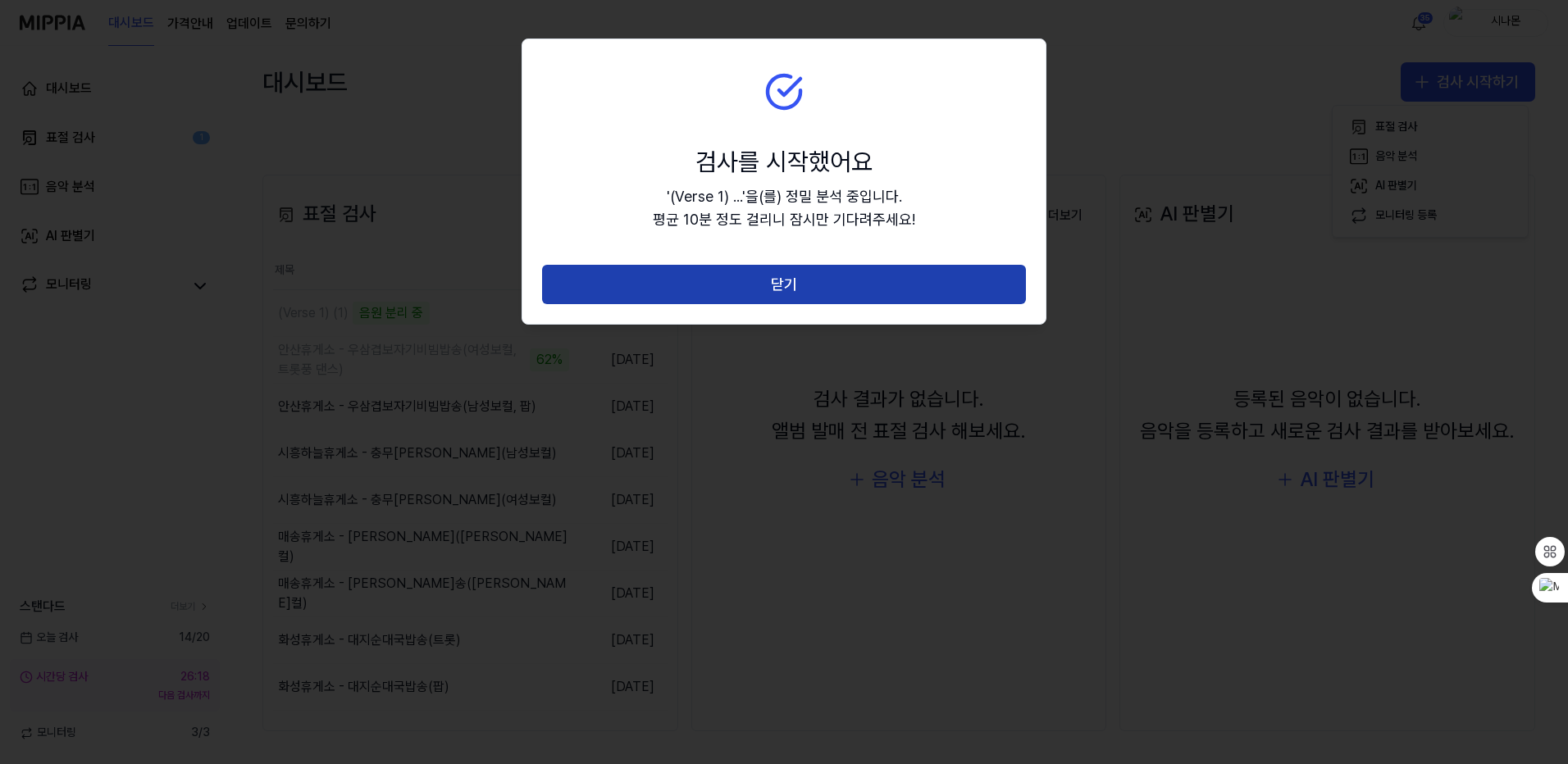
click at [821, 280] on button "닫기" at bounding box center [784, 284] width 484 height 39
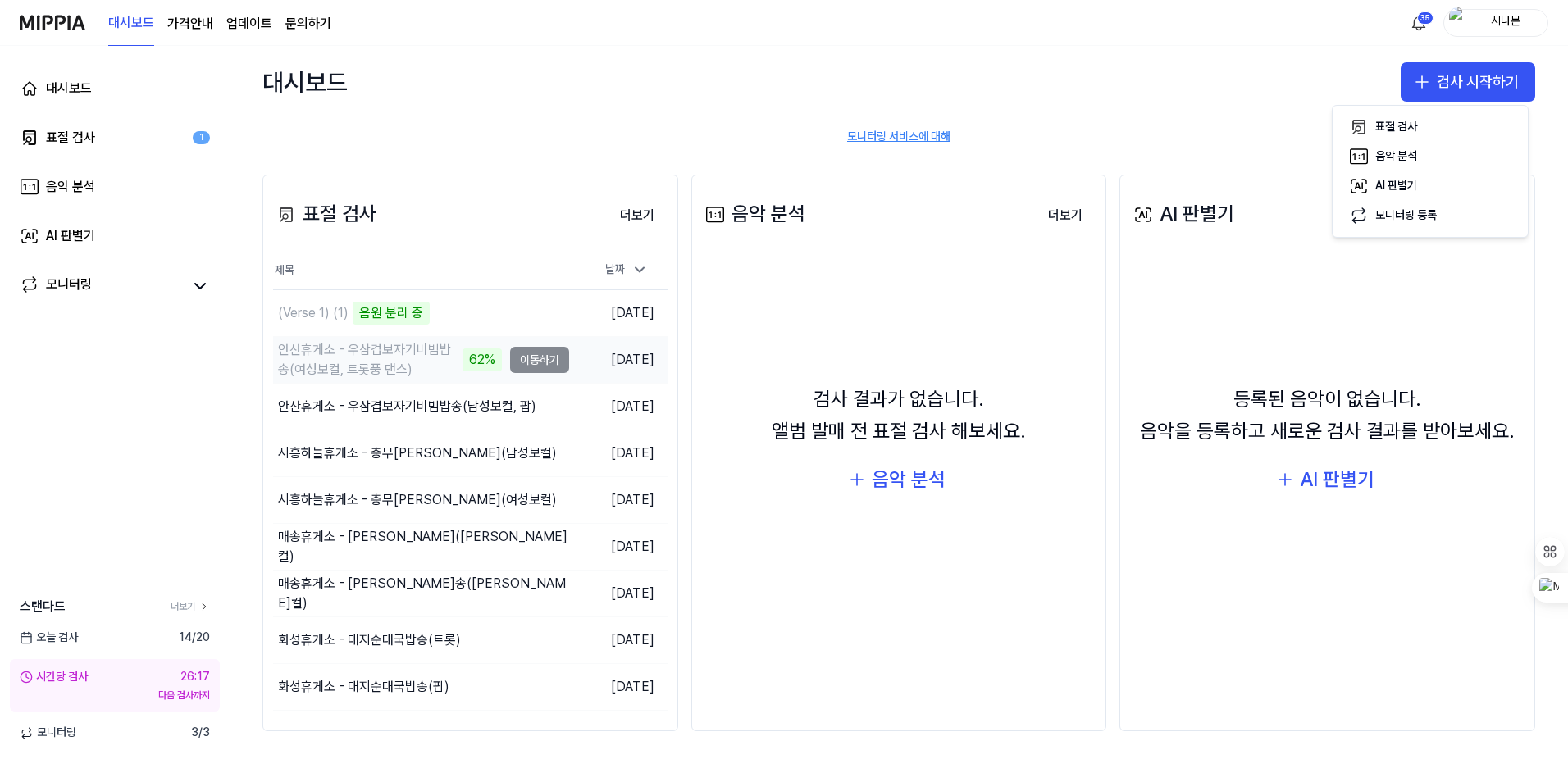
click at [401, 355] on div "안산휴게소 - 우삼겹보자기비빔밥송(여성보컬, 트롯풍 댄스)" at bounding box center [368, 360] width 181 height 39
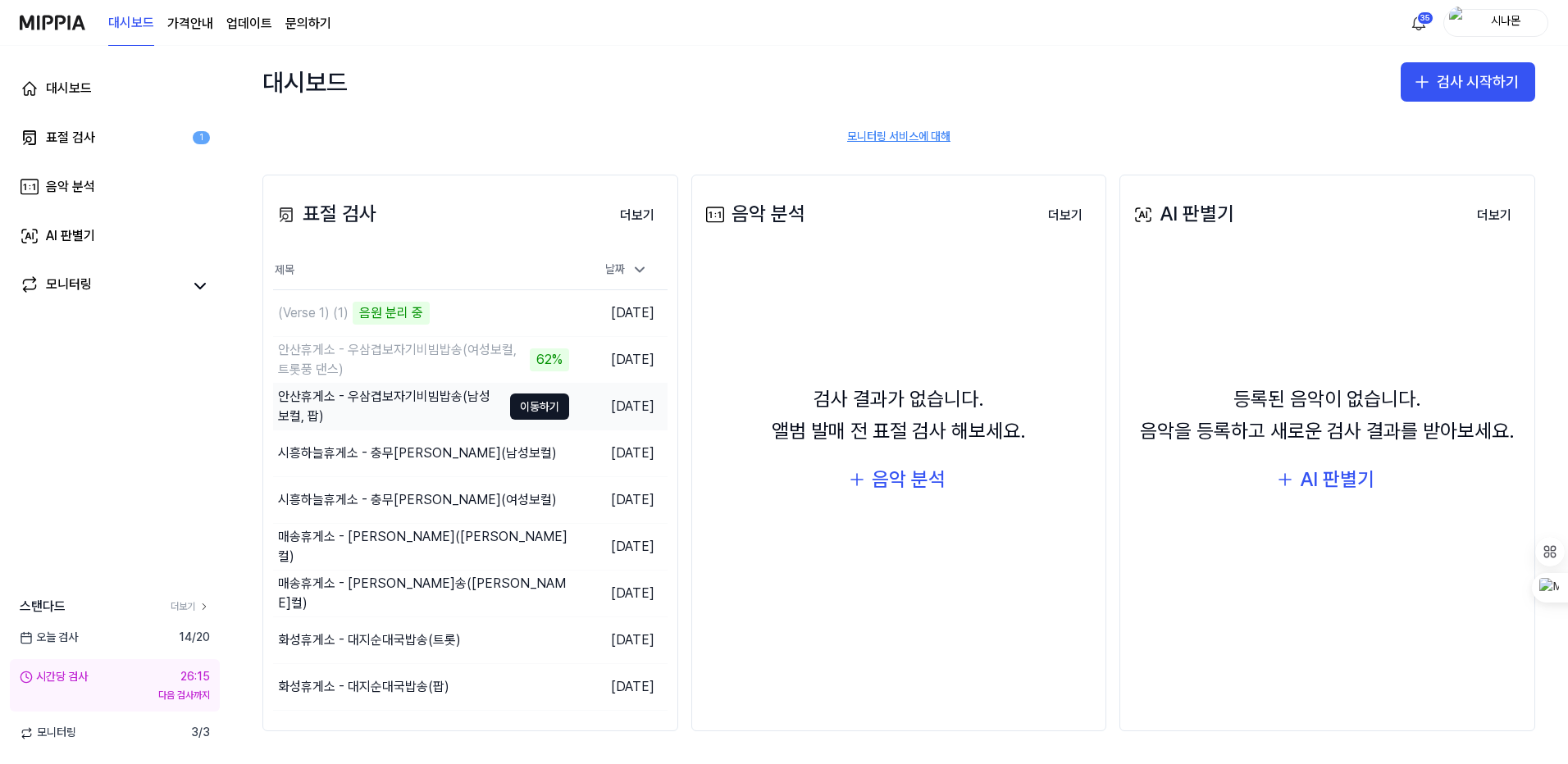
click at [397, 398] on div "안산휴게소 - 우삼겹보자기비빔밥송(남성보컬, 팝)" at bounding box center [389, 406] width 224 height 39
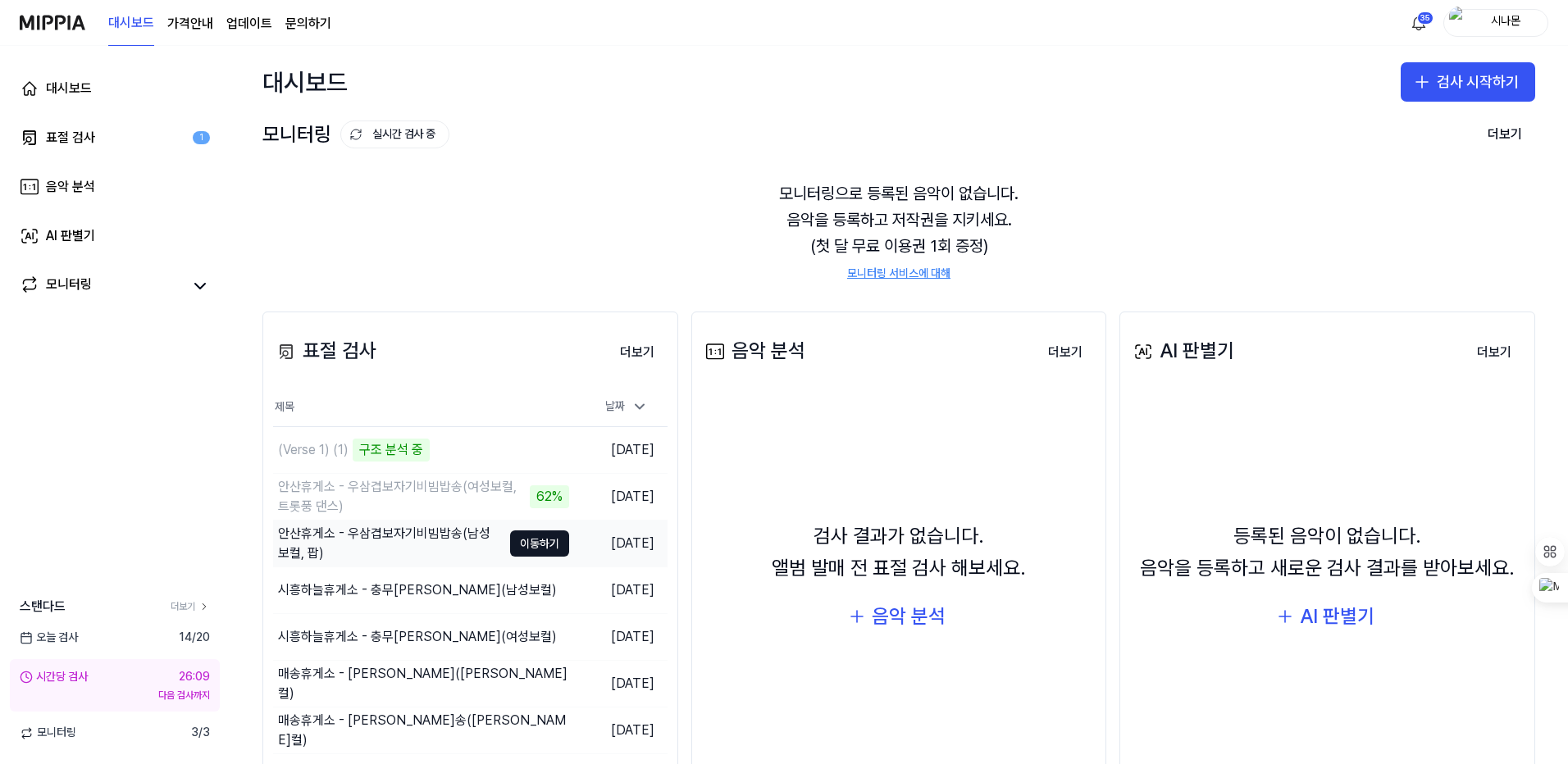
click at [341, 533] on div "안산휴게소 - 우삼겹보자기비빔밥송(남성보컬, 팝)" at bounding box center [389, 543] width 224 height 39
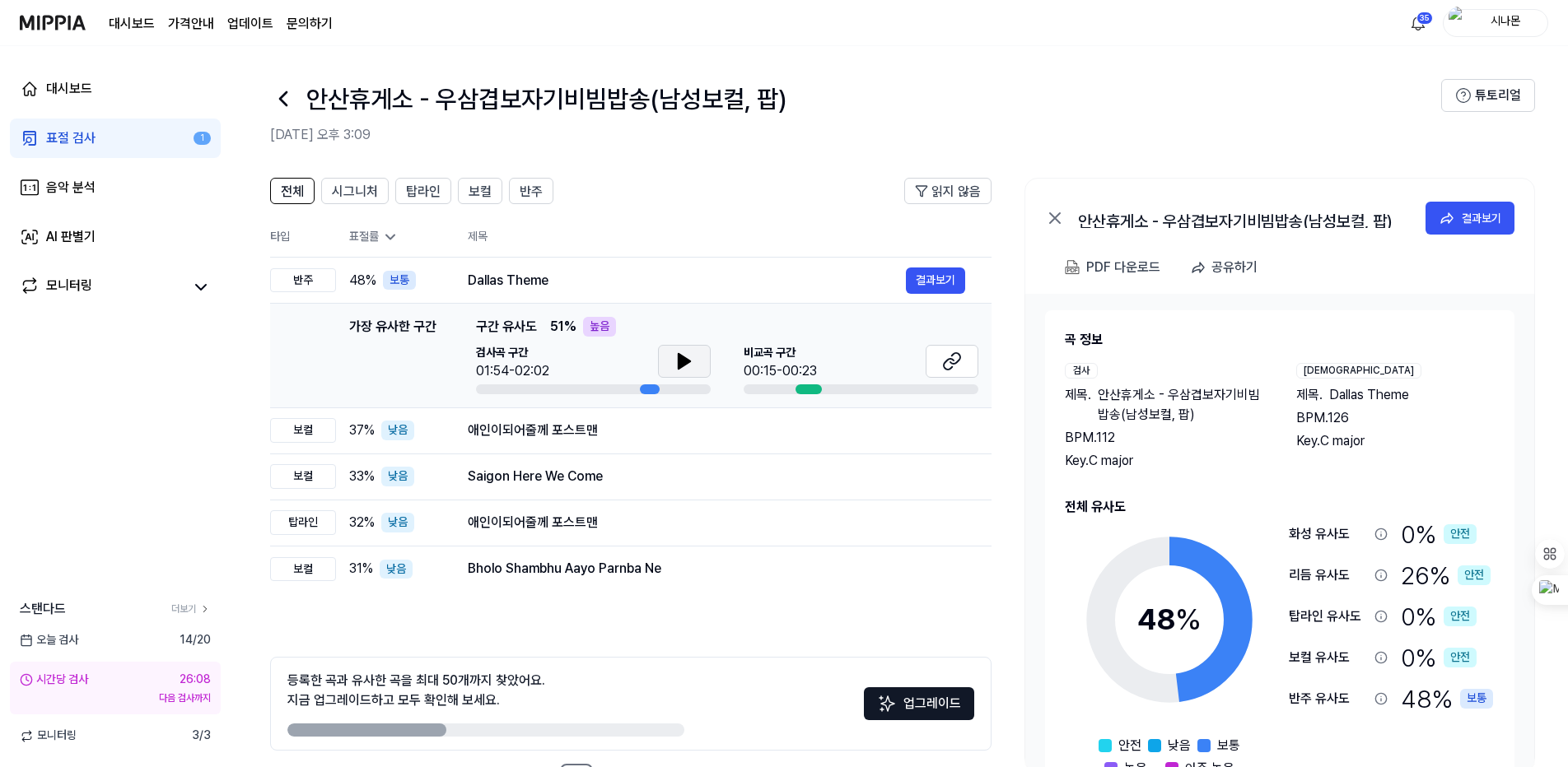
click at [678, 363] on icon at bounding box center [684, 362] width 11 height 15
click at [679, 363] on icon at bounding box center [680, 362] width 3 height 13
click at [689, 365] on icon at bounding box center [684, 361] width 20 height 20
click at [689, 365] on icon at bounding box center [687, 362] width 3 height 13
click at [936, 363] on button at bounding box center [952, 361] width 53 height 32
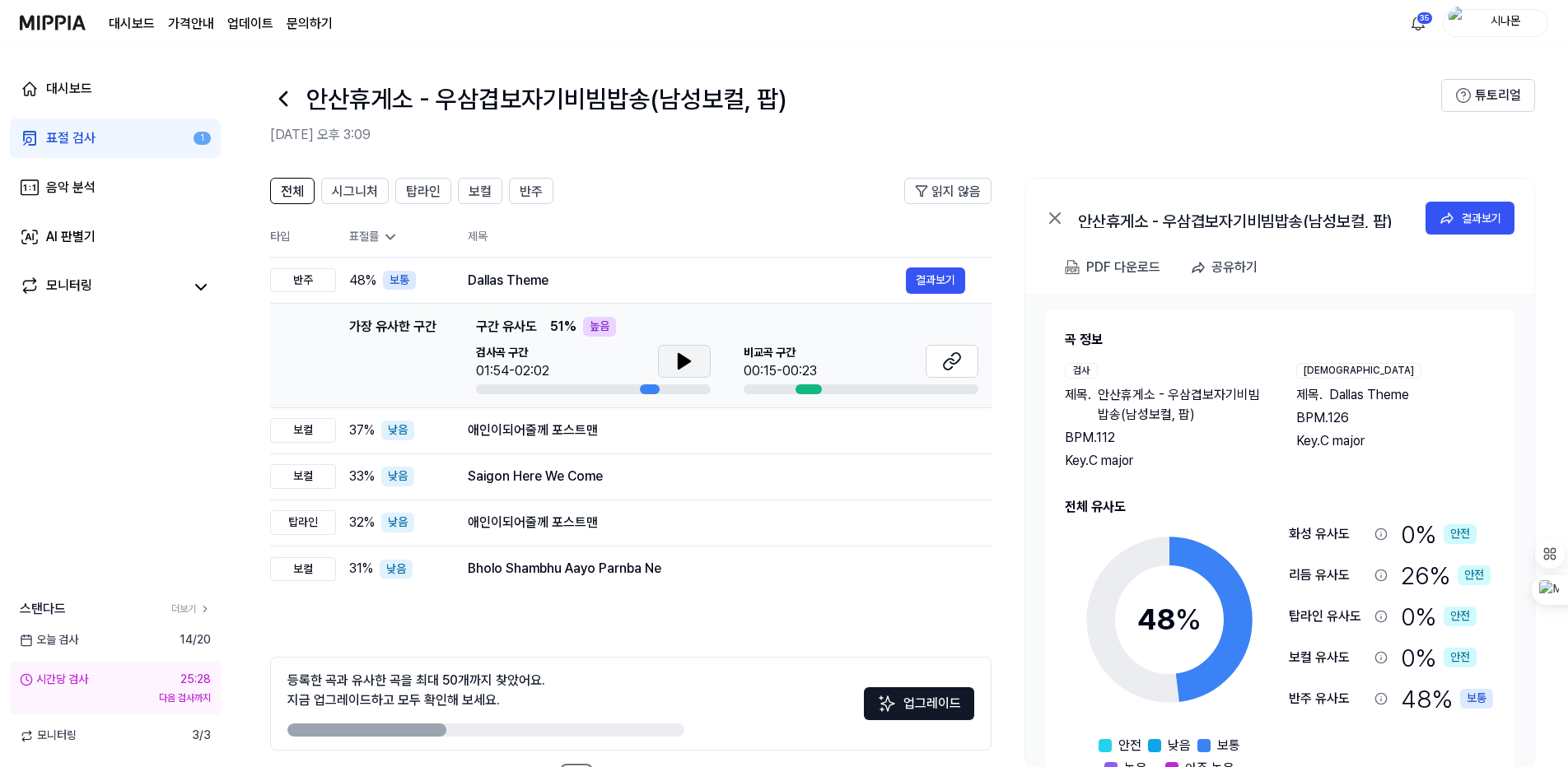
click at [675, 365] on icon at bounding box center [684, 361] width 20 height 20
click at [935, 362] on button at bounding box center [952, 361] width 53 height 32
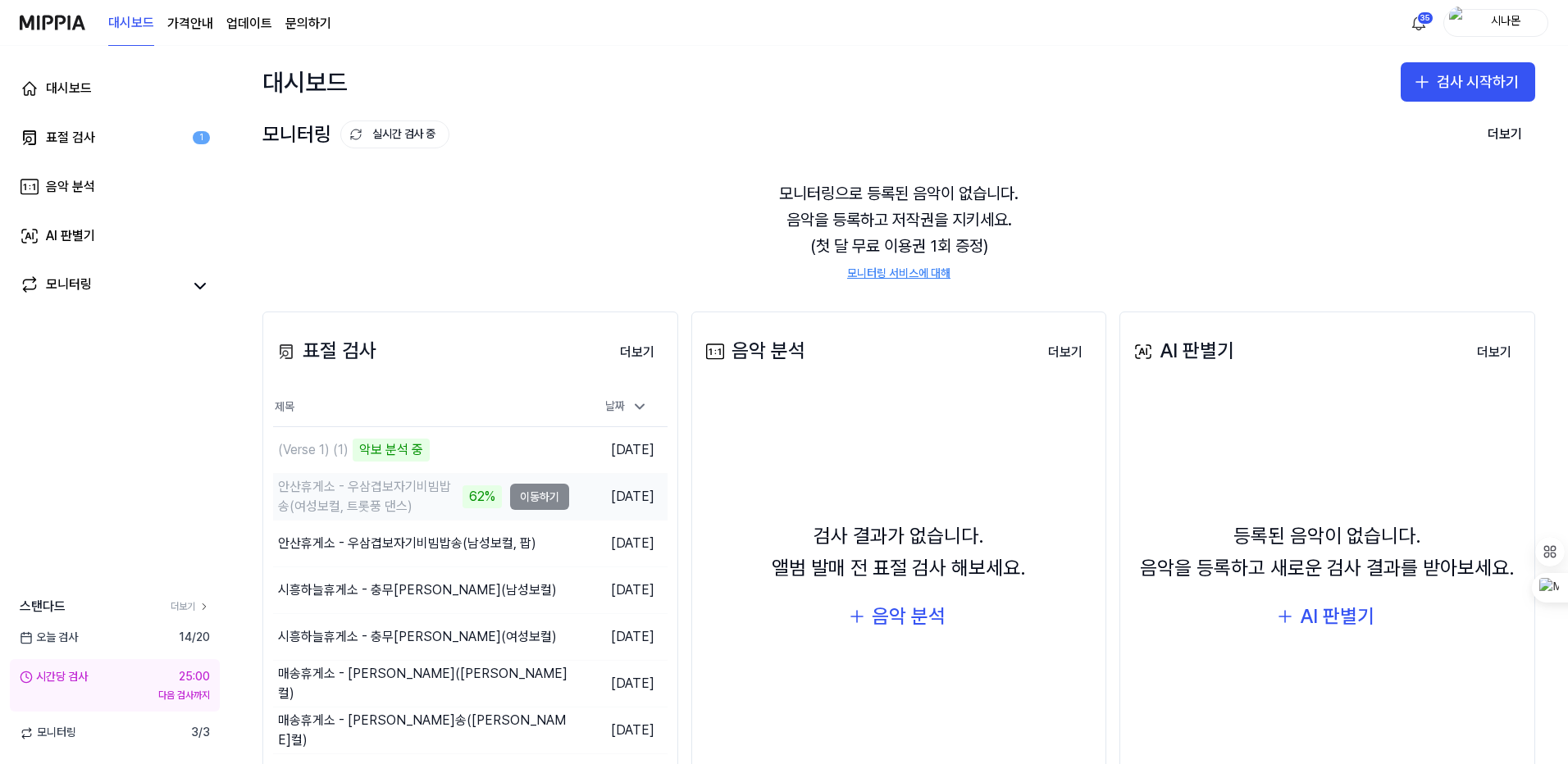
click at [380, 489] on div "안산휴게소 - 우삼겹보자기비빔밥송(여성보컬, 트롯풍 댄스)" at bounding box center [368, 497] width 181 height 39
click at [545, 500] on td "안산휴게소 - 우삼겹보자기비빔밥송(여성보컬, 트롯풍 댄스) 62% 이동하기" at bounding box center [421, 497] width 296 height 46
